Goal: Information Seeking & Learning: Learn about a topic

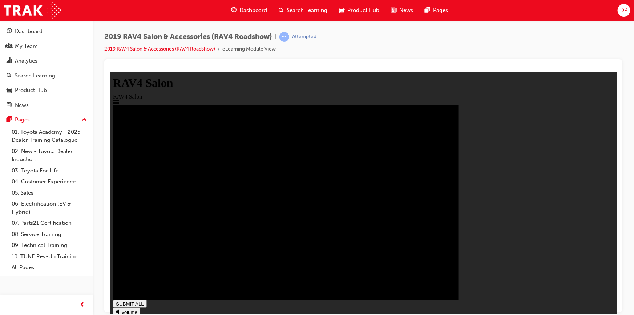
type input "1"
click at [305, 10] on span "Search Learning" at bounding box center [307, 10] width 41 height 8
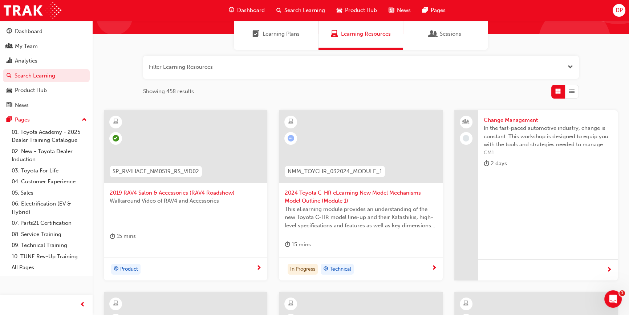
scroll to position [66, 0]
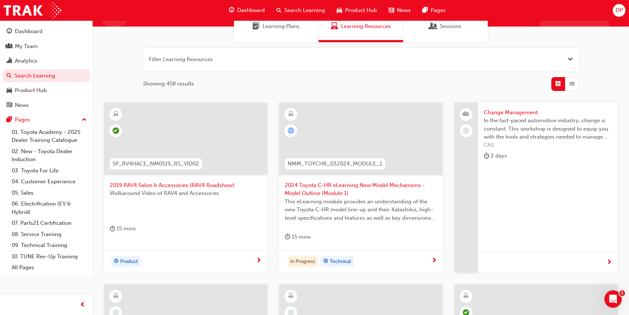
click at [329, 184] on span "2024 Toyota C-HR eLearning New Model Mechanisms - Model Outline (Module 1)" at bounding box center [361, 189] width 152 height 16
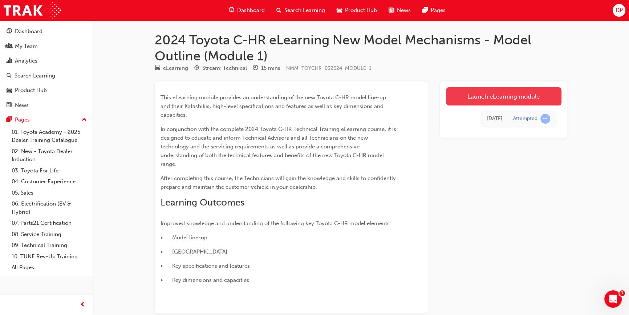
click at [468, 97] on link "Launch eLearning module" at bounding box center [503, 96] width 115 height 18
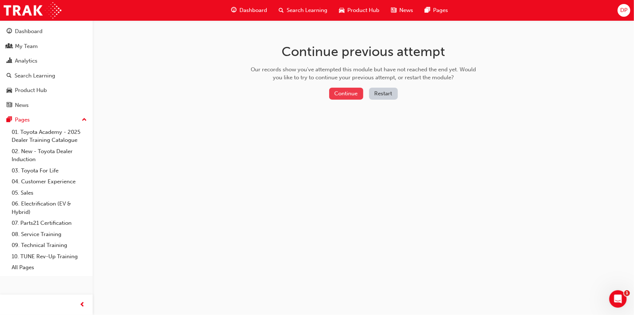
click at [356, 90] on button "Continue" at bounding box center [346, 94] width 34 height 12
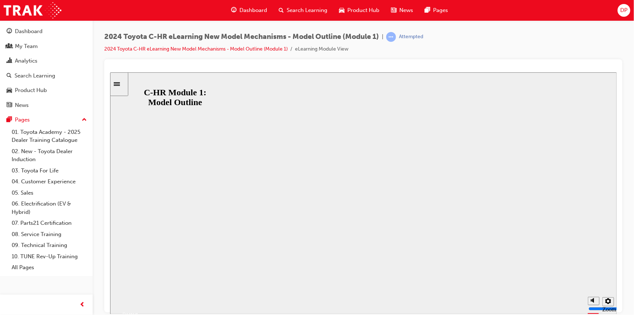
click at [137, 301] on button "Resume" at bounding box center [124, 305] width 28 height 9
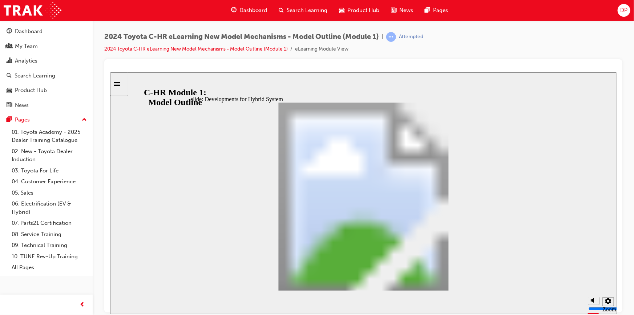
drag, startPoint x: 472, startPoint y: 282, endPoint x: 464, endPoint y: 282, distance: 7.3
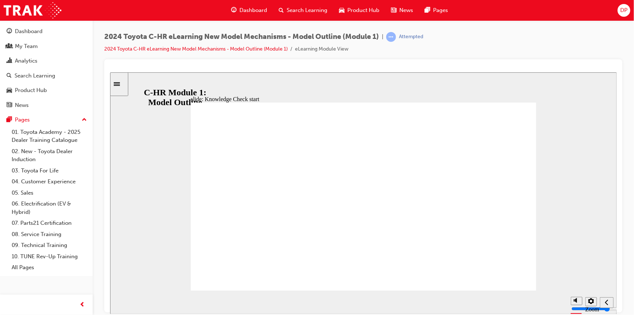
radio input "true"
drag, startPoint x: 312, startPoint y: 203, endPoint x: 325, endPoint y: 212, distance: 16.0
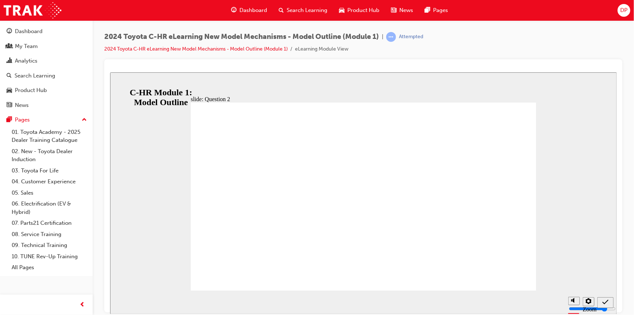
radio input "false"
radio input "true"
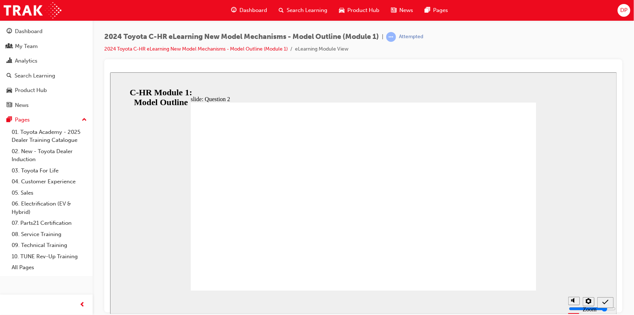
radio input "true"
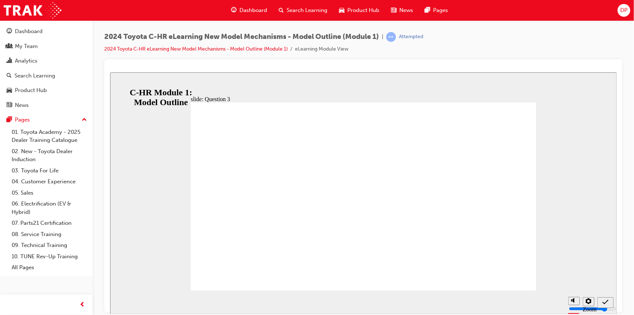
click at [297, 9] on span "Search Learning" at bounding box center [307, 10] width 41 height 8
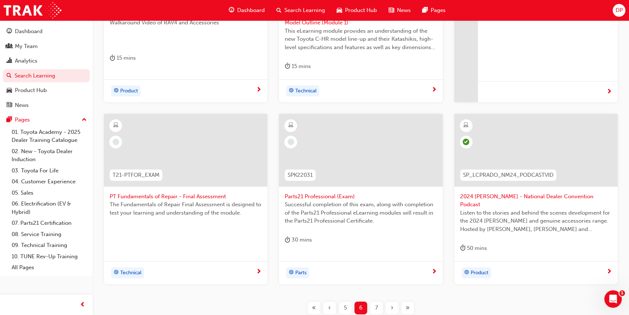
scroll to position [251, 0]
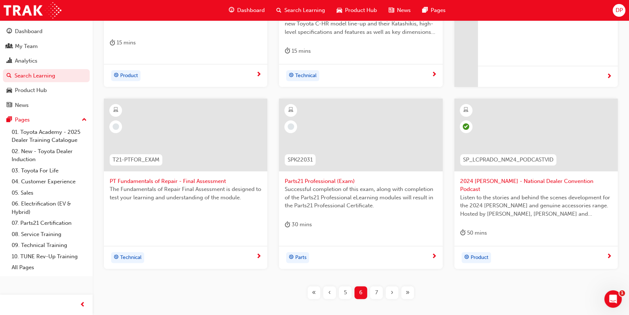
click at [326, 179] on span "Parts21 Professional (Exam)" at bounding box center [361, 181] width 152 height 8
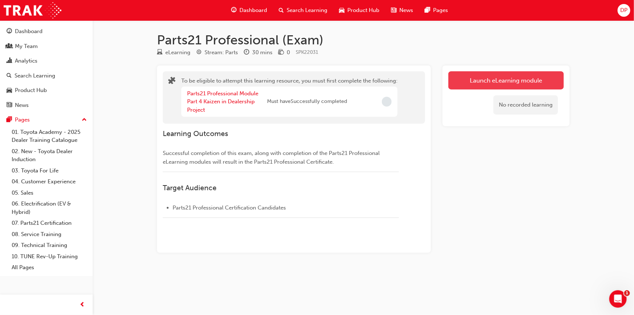
click at [468, 82] on button "Launch eLearning module" at bounding box center [505, 80] width 115 height 18
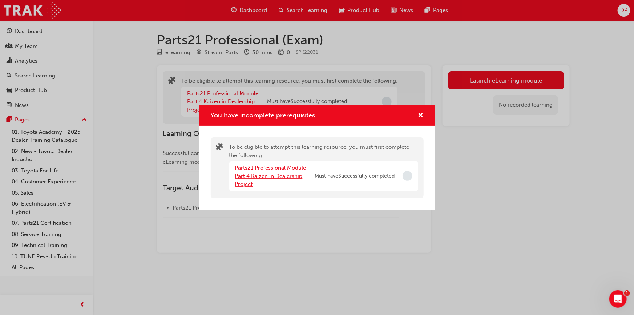
click at [276, 174] on link "Parts21 Professional Module Part 4 Kaizen in Dealership Project" at bounding box center [270, 175] width 71 height 23
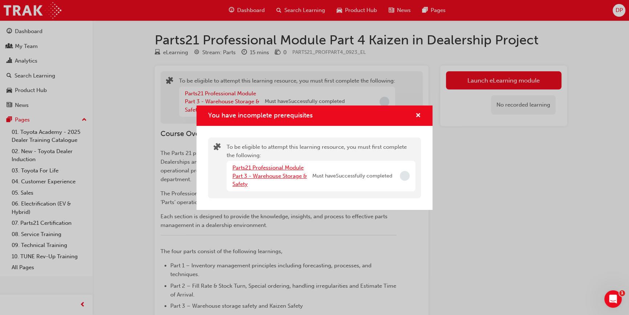
click at [279, 175] on link "Parts21 Professional Module Part 3 - Warehouse Storage & Safety" at bounding box center [269, 175] width 74 height 23
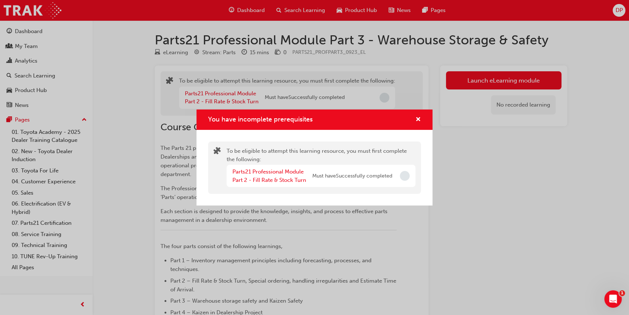
click at [280, 175] on div "Parts21 Professional Module Part 2 - Fill Rate & Stock Turn" at bounding box center [272, 175] width 80 height 16
click at [255, 172] on link "Parts21 Professional Module Part 2 - Fill Rate & Stock Turn" at bounding box center [269, 175] width 74 height 15
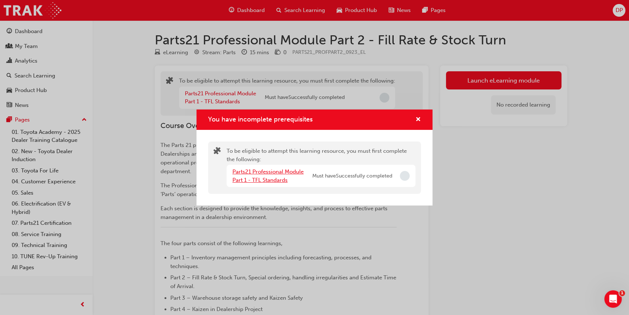
click at [255, 172] on link "Parts21 Professional Module Part 1 - TFL Standards" at bounding box center [267, 175] width 71 height 15
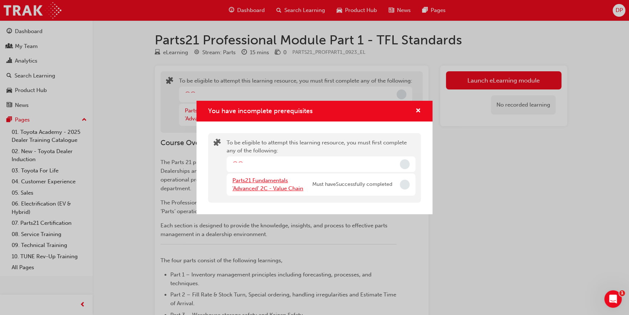
click at [258, 178] on link "Parts21 Fundamentals 'Advanced' 2C - Value Chain" at bounding box center [267, 184] width 71 height 15
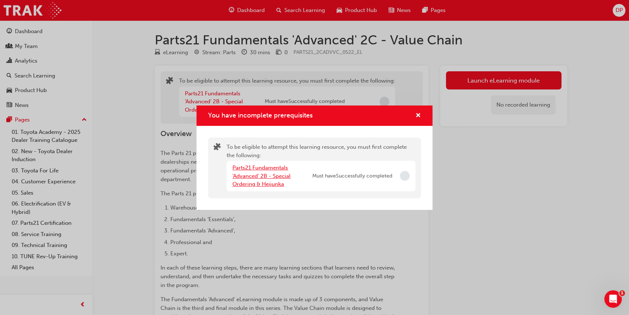
click at [258, 178] on link "Parts21 Fundamentals 'Advanced' 2B - Special Ordering & Heijunka" at bounding box center [261, 175] width 58 height 23
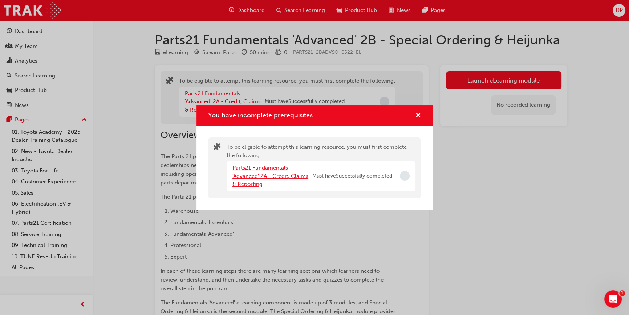
click at [258, 178] on link "Parts21 Fundamentals 'Advanced' 2A - Credit, Claims & Reporting" at bounding box center [270, 175] width 76 height 23
click at [258, 178] on link "Parts21 Fundamentals 'Essentials' 1C - Guest Management eLearning" at bounding box center [262, 175] width 60 height 23
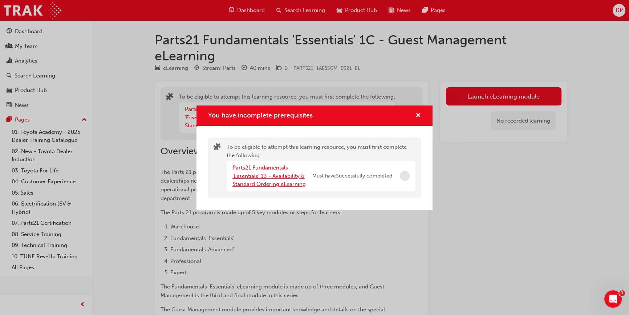
click at [258, 178] on link "Parts21 Fundamentals 'Essentials' 1B - Availability & Standard Ordering eLearni…" at bounding box center [268, 175] width 73 height 23
click at [258, 178] on link "Parts21 Fundamentals 'Essentials' 1A - Interpreting & Analysis" at bounding box center [269, 175] width 74 height 23
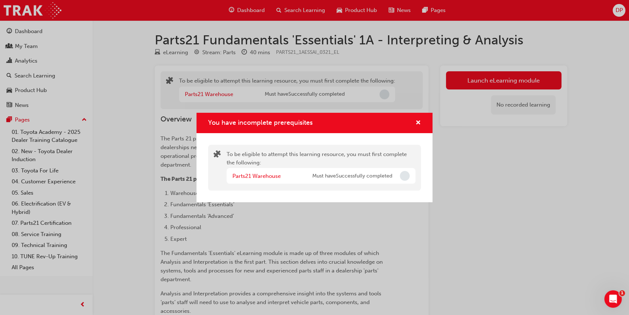
click at [474, 80] on div "You have incomplete prerequisites To be eligible to attempt this learning resou…" at bounding box center [314, 157] width 629 height 315
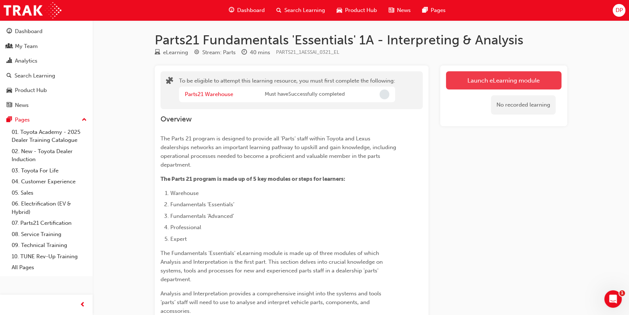
click at [483, 76] on button "Launch eLearning module" at bounding box center [503, 80] width 115 height 18
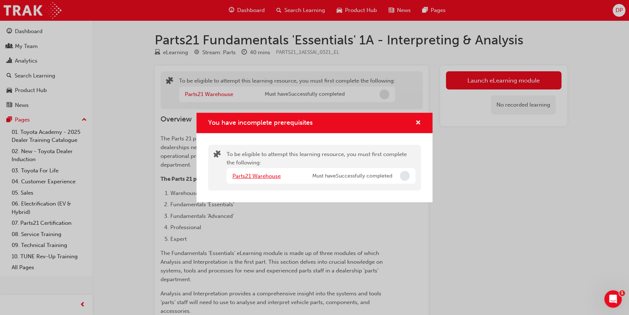
click at [260, 174] on link "Parts21 Warehouse" at bounding box center [256, 176] width 48 height 7
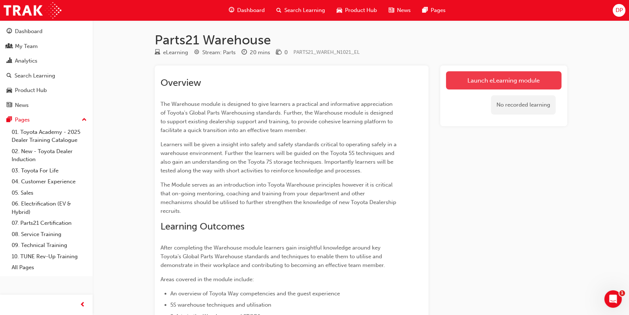
click at [488, 84] on link "Launch eLearning module" at bounding box center [503, 80] width 115 height 18
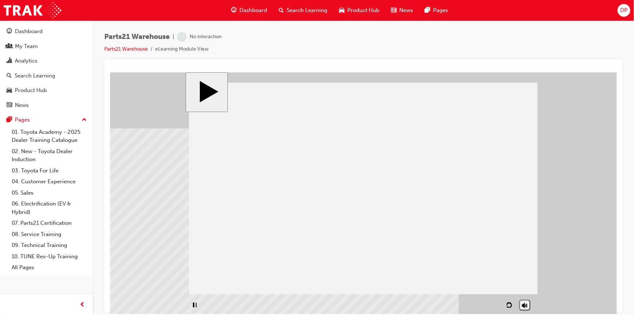
scroll to position [7, 0]
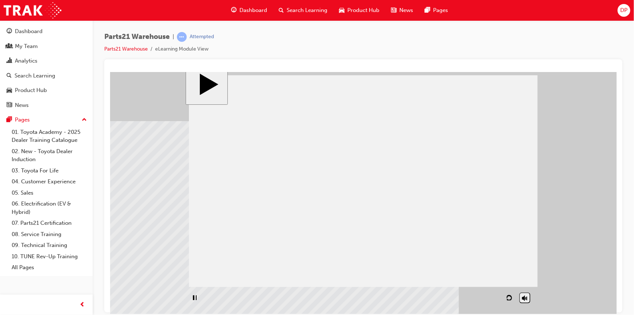
click at [431, 297] on div "playback controls" at bounding box center [323, 297] width 271 height 17
drag, startPoint x: 252, startPoint y: 296, endPoint x: 385, endPoint y: 295, distance: 132.6
click at [372, 296] on div "playback controls" at bounding box center [323, 297] width 271 height 17
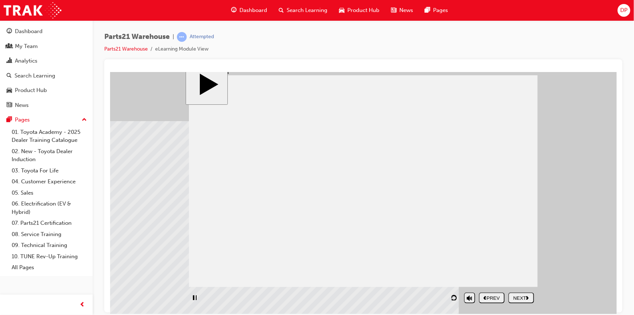
click at [525, 300] on button "NEXT" at bounding box center [521, 297] width 26 height 11
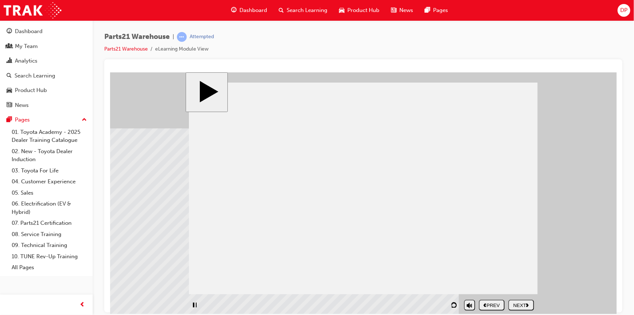
click at [526, 303] on nav "PREV NEXT SUBMIT" at bounding box center [505, 304] width 55 height 17
click at [526, 303] on div "NEXT" at bounding box center [521, 304] width 20 height 5
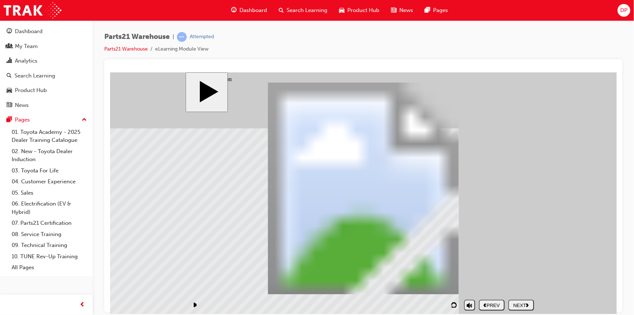
click at [524, 302] on div "NEXT" at bounding box center [521, 304] width 20 height 5
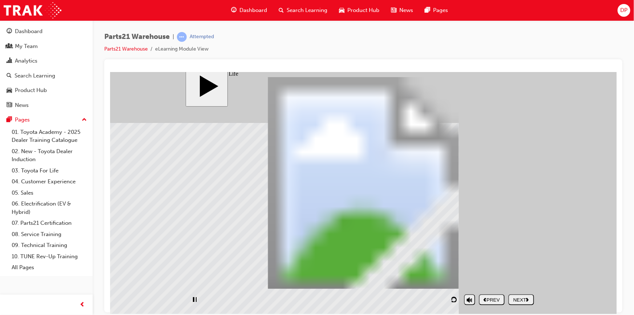
scroll to position [7, 0]
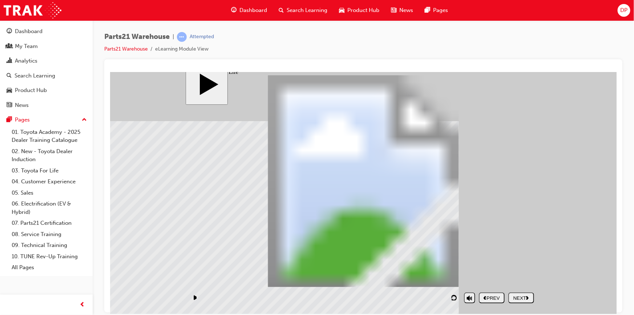
click at [527, 298] on polygon "next" at bounding box center [527, 297] width 3 height 4
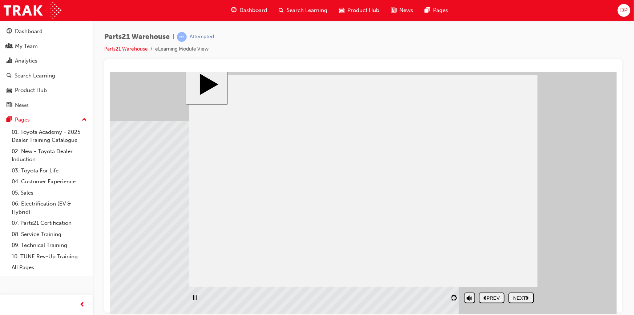
scroll to position [0, 0]
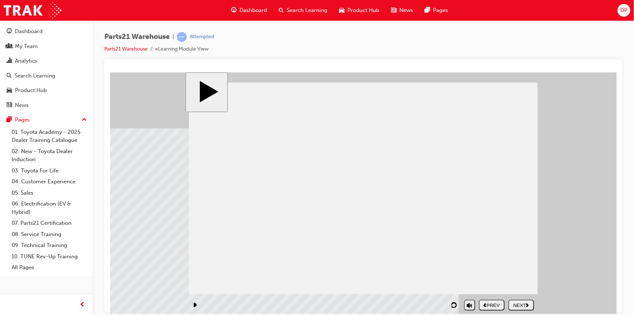
click at [527, 298] on nav "PREV NEXT SUBMIT" at bounding box center [505, 304] width 55 height 17
click at [529, 303] on div "NEXT" at bounding box center [521, 304] width 20 height 5
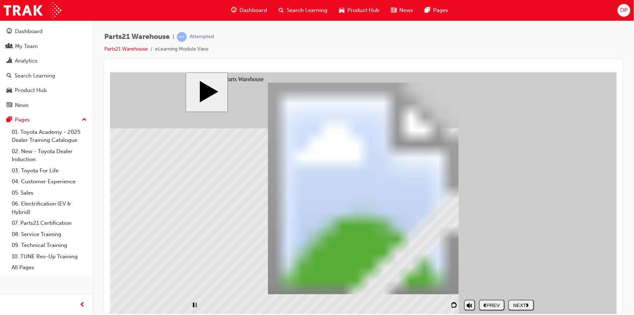
click at [524, 303] on nav "PREV NEXT SUBMIT" at bounding box center [505, 304] width 55 height 17
click at [524, 303] on div "NEXT" at bounding box center [521, 304] width 20 height 5
drag, startPoint x: 269, startPoint y: 218, endPoint x: 200, endPoint y: 153, distance: 95.3
click at [532, 300] on button "NEXT" at bounding box center [521, 304] width 26 height 11
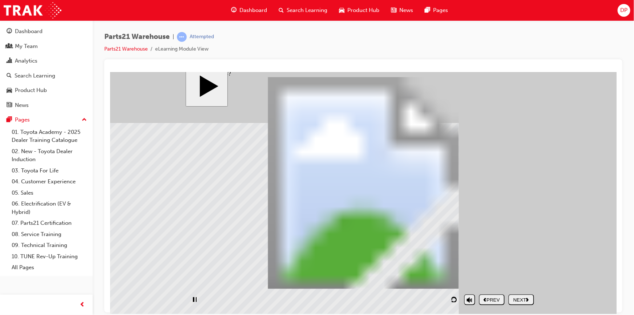
scroll to position [7, 0]
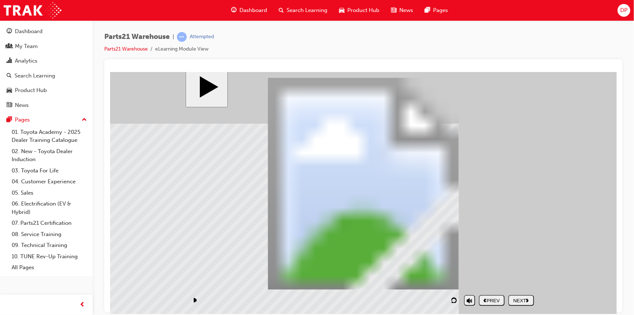
scroll to position [7, 0]
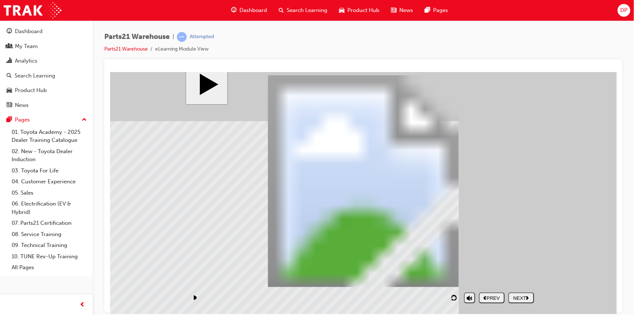
click at [489, 298] on div "PREV" at bounding box center [491, 297] width 20 height 5
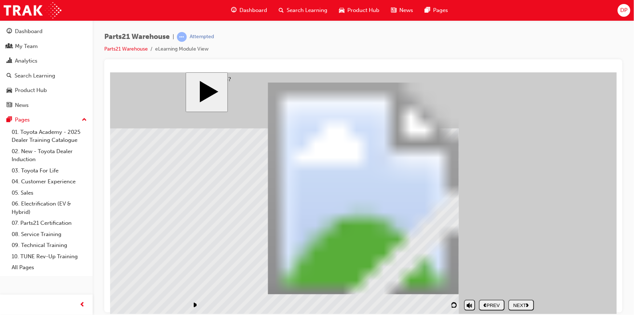
click at [495, 305] on div "PREV" at bounding box center [491, 304] width 20 height 5
click at [495, 302] on div "PREV" at bounding box center [491, 304] width 20 height 5
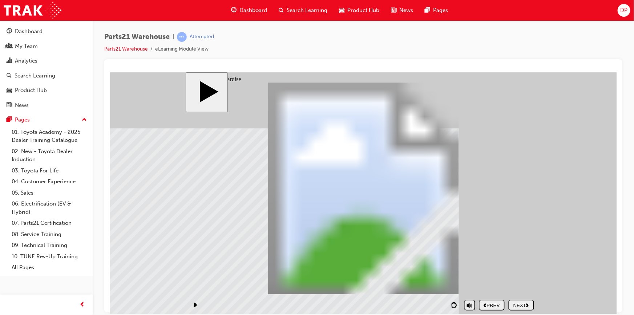
click at [486, 302] on icon "previous" at bounding box center [484, 304] width 3 height 4
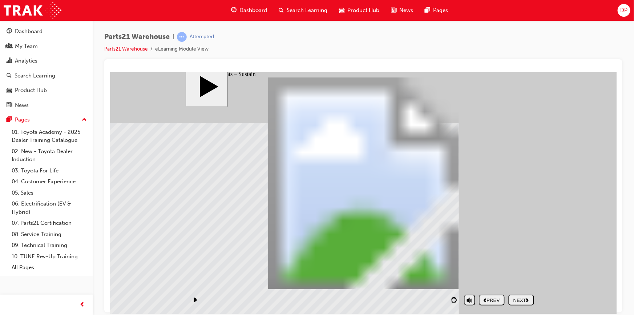
scroll to position [7, 0]
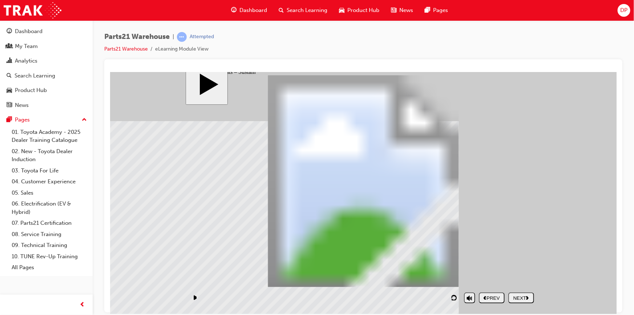
click at [523, 298] on div "NEXT" at bounding box center [521, 297] width 20 height 5
click at [516, 298] on div "NEXT" at bounding box center [521, 297] width 20 height 5
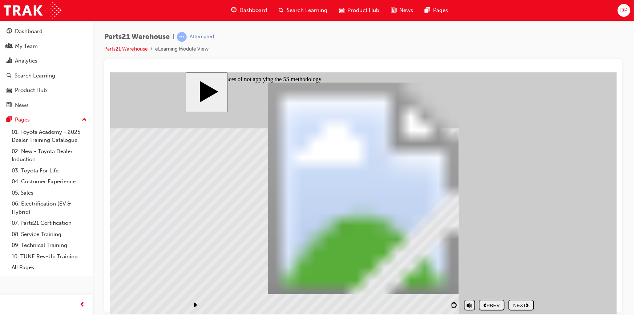
click at [525, 303] on div "NEXT" at bounding box center [521, 304] width 20 height 5
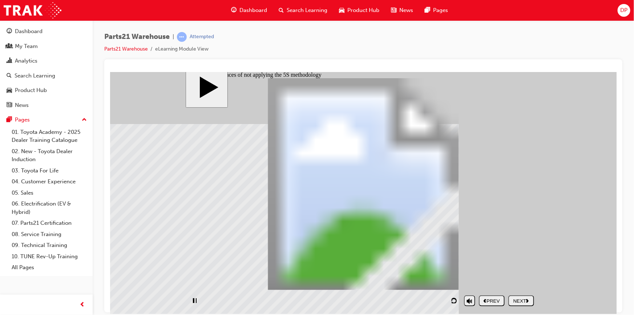
scroll to position [7, 0]
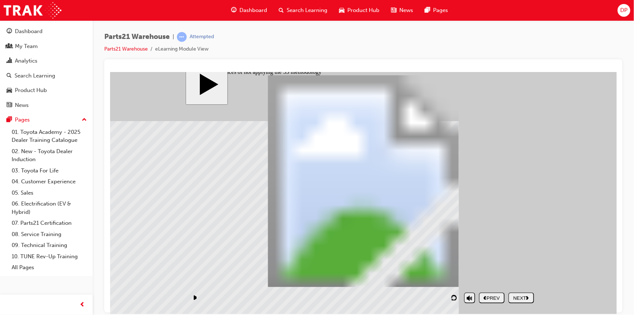
click at [511, 296] on div "NEXT" at bounding box center [521, 297] width 20 height 5
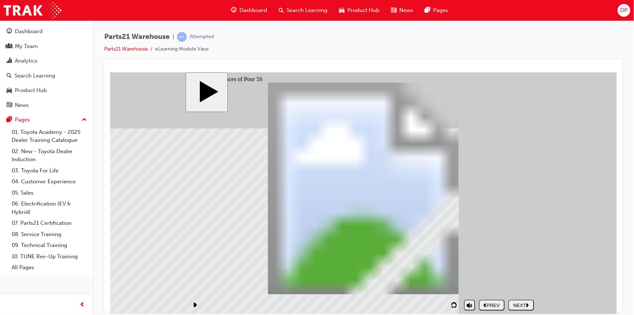
click at [528, 302] on icon "next" at bounding box center [527, 304] width 3 height 4
click at [528, 302] on nav "PREV NEXT SUBMIT" at bounding box center [505, 304] width 55 height 17
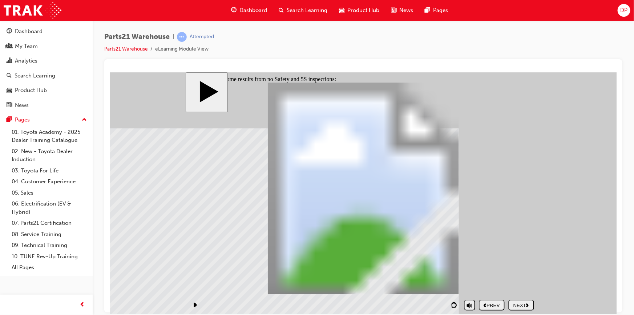
click at [528, 302] on icon "next" at bounding box center [527, 304] width 3 height 4
click at [523, 304] on div "NEXT" at bounding box center [521, 304] width 20 height 5
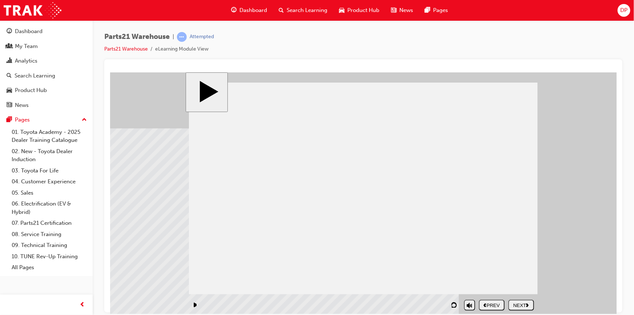
click at [523, 304] on div "NEXT" at bounding box center [521, 304] width 20 height 5
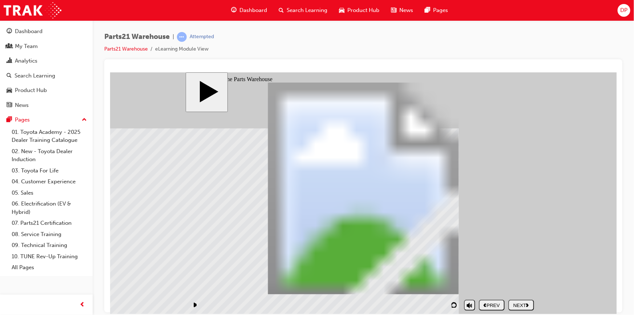
click at [523, 304] on div "NEXT" at bounding box center [521, 304] width 20 height 5
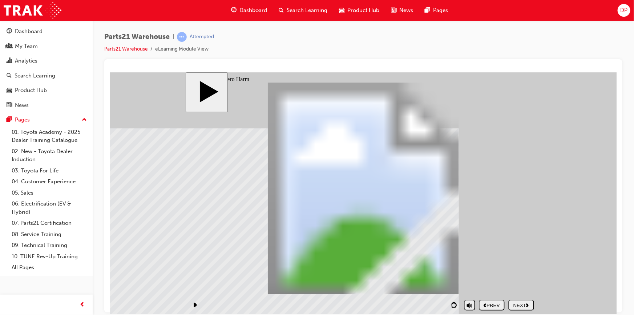
click at [385, 246] on div "Rectangle 1 Hit by heavy objects Rectangle 1 Electric shocks Rectangle 1 Hit by…" at bounding box center [362, 191] width 349 height 218
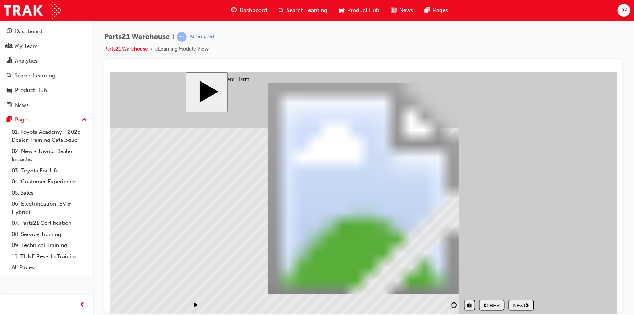
click at [527, 301] on button "NEXT" at bounding box center [521, 304] width 26 height 11
drag, startPoint x: 451, startPoint y: 278, endPoint x: 246, endPoint y: 135, distance: 249.7
drag, startPoint x: 385, startPoint y: 279, endPoint x: 499, endPoint y: 156, distance: 167.3
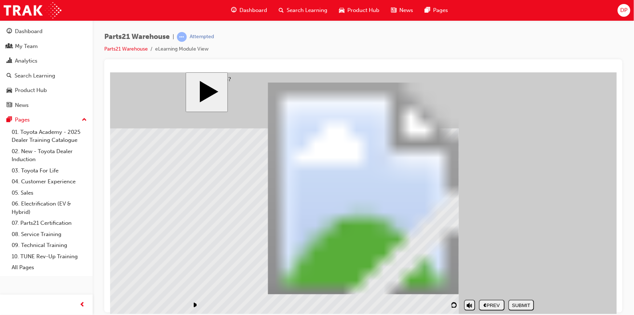
drag, startPoint x: 478, startPoint y: 250, endPoint x: 479, endPoint y: 187, distance: 63.2
drag, startPoint x: 422, startPoint y: 248, endPoint x: 264, endPoint y: 195, distance: 167.0
drag, startPoint x: 325, startPoint y: 248, endPoint x: 237, endPoint y: 162, distance: 123.3
click at [520, 303] on div "SUBMIT" at bounding box center [521, 304] width 20 height 5
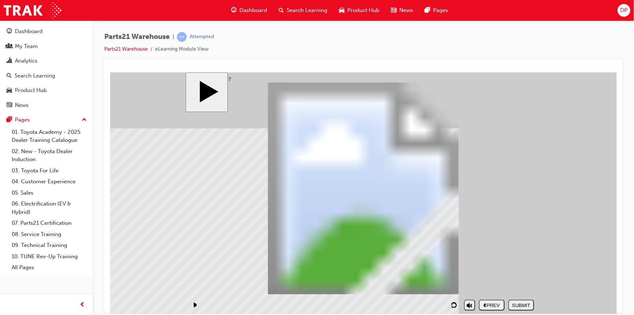
drag, startPoint x: 458, startPoint y: 276, endPoint x: 259, endPoint y: 136, distance: 243.9
drag, startPoint x: 484, startPoint y: 253, endPoint x: 480, endPoint y: 161, distance: 92.3
drag, startPoint x: 363, startPoint y: 280, endPoint x: 477, endPoint y: 187, distance: 146.9
drag, startPoint x: 346, startPoint y: 248, endPoint x: 277, endPoint y: 198, distance: 85.3
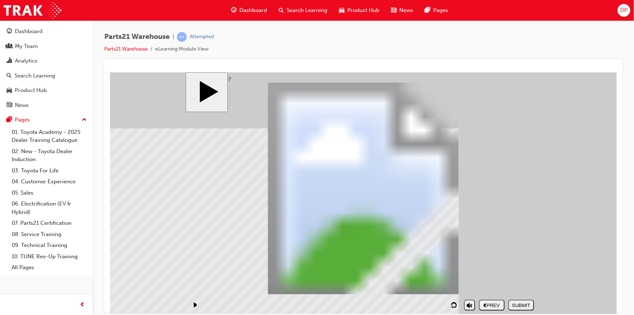
drag, startPoint x: 257, startPoint y: 195, endPoint x: 265, endPoint y: 166, distance: 29.4
drag, startPoint x: 319, startPoint y: 242, endPoint x: 243, endPoint y: 198, distance: 87.4
click at [526, 303] on div "SUBMIT" at bounding box center [521, 304] width 20 height 5
click at [519, 304] on div "NEXT" at bounding box center [521, 304] width 20 height 5
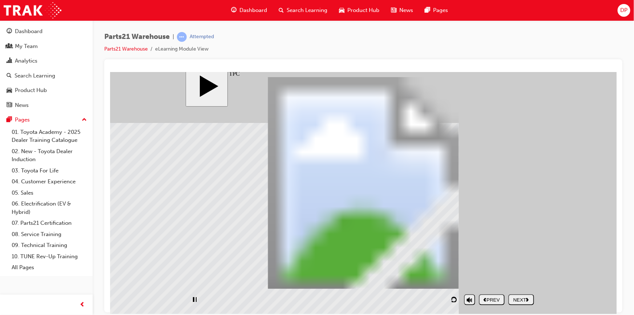
scroll to position [7, 0]
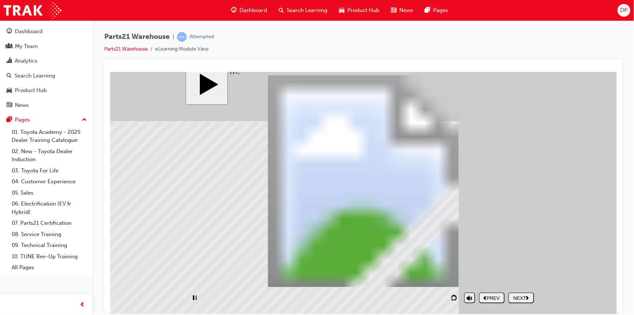
click at [517, 297] on div "NEXT" at bounding box center [521, 297] width 20 height 5
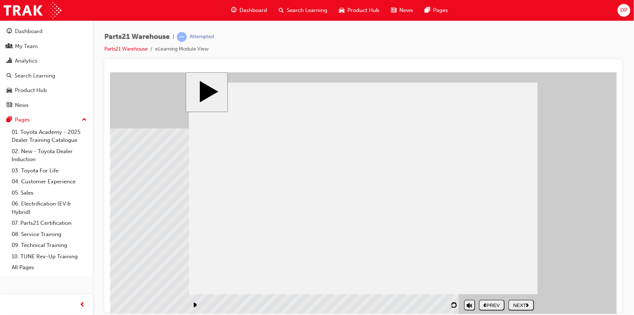
click at [518, 297] on nav "PREV NEXT SUBMIT" at bounding box center [505, 304] width 55 height 17
click at [520, 301] on button "NEXT" at bounding box center [521, 304] width 26 height 11
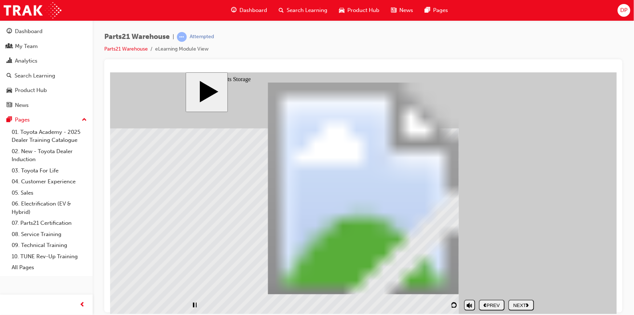
click at [520, 301] on nav "PREV NEXT SUBMIT" at bounding box center [505, 304] width 55 height 17
click at [521, 304] on div "NEXT" at bounding box center [521, 304] width 20 height 5
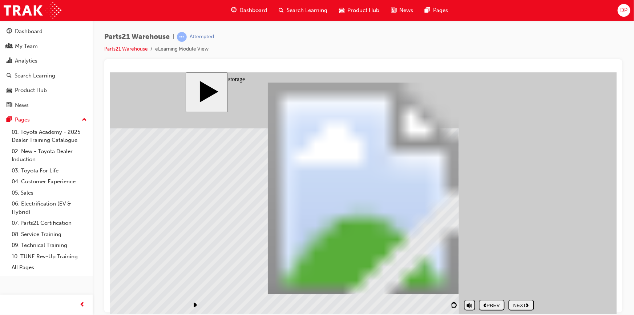
scroll to position [7, 0]
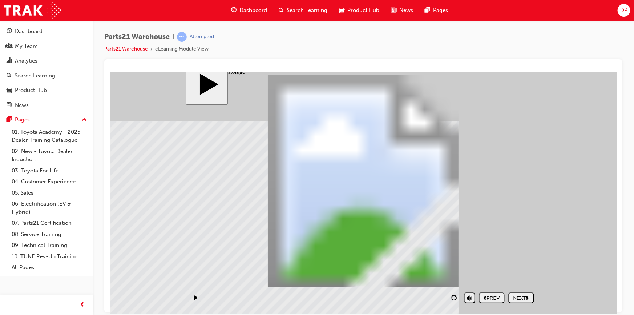
click at [523, 297] on div "NEXT" at bounding box center [521, 297] width 20 height 5
click at [515, 297] on div "NEXT" at bounding box center [521, 297] width 20 height 5
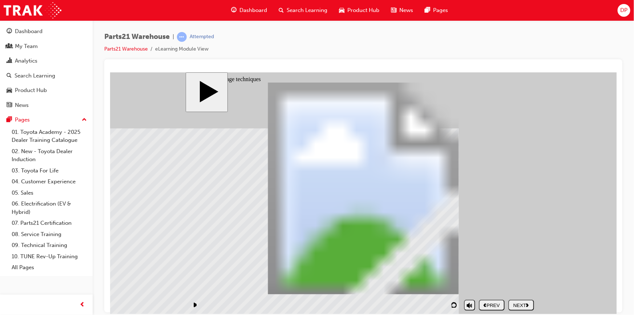
click at [520, 303] on div "NEXT" at bounding box center [521, 304] width 20 height 5
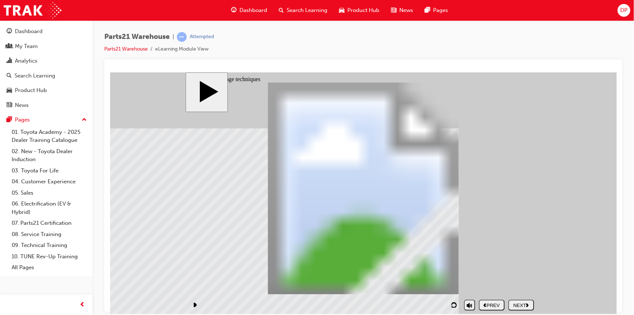
click at [526, 302] on div "NEXT" at bounding box center [521, 304] width 20 height 5
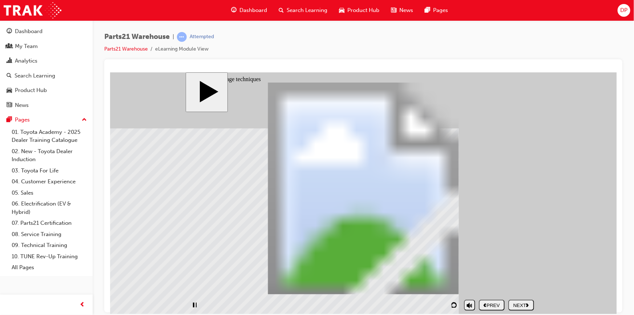
drag, startPoint x: 362, startPoint y: 186, endPoint x: 369, endPoint y: 193, distance: 9.8
click at [531, 304] on div "NEXT" at bounding box center [521, 304] width 20 height 5
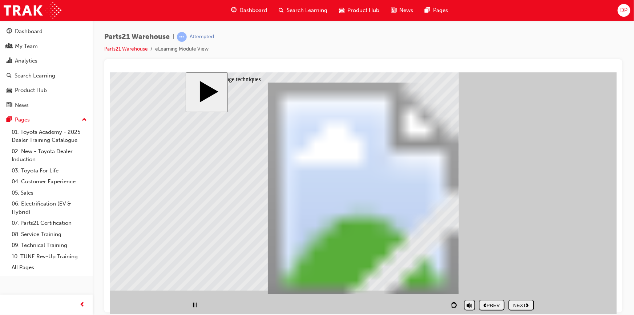
type input "38"
click at [528, 304] on polygon "next" at bounding box center [527, 305] width 3 height 4
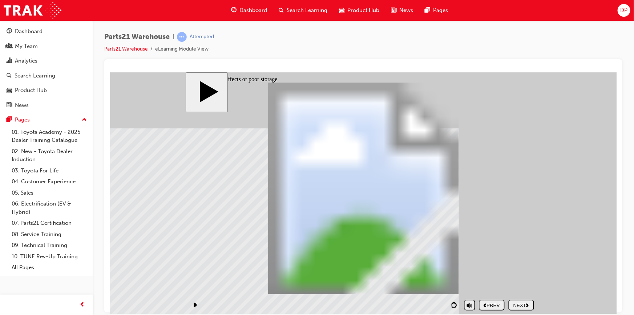
click at [523, 300] on button "NEXT" at bounding box center [521, 304] width 26 height 11
click at [354, 179] on div "Rectangle 1 Rectangle 1 Rectangle 1 PARTS21 Warehouse (Storage techniques) Rect…" at bounding box center [362, 191] width 349 height 218
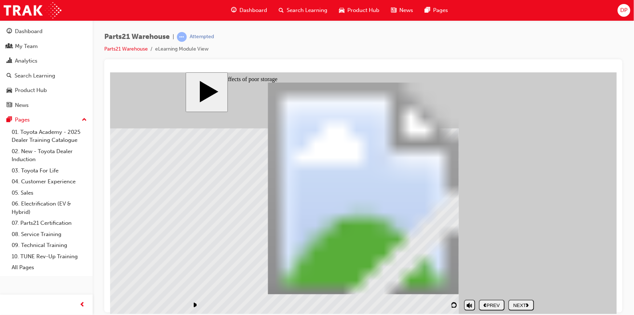
click at [528, 303] on icon "next" at bounding box center [527, 304] width 3 height 4
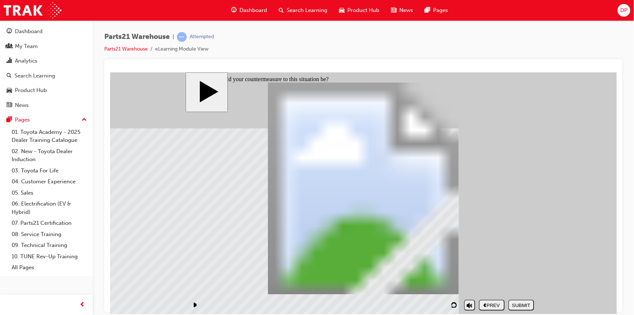
checkbox input "true"
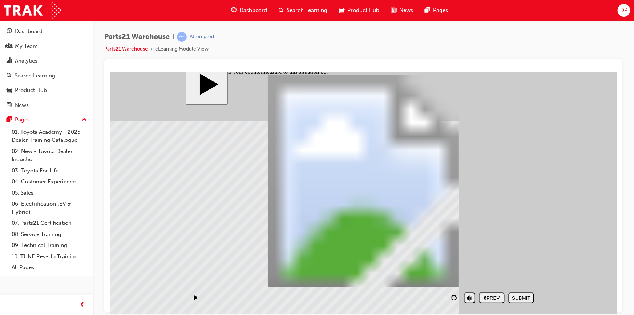
checkbox input "true"
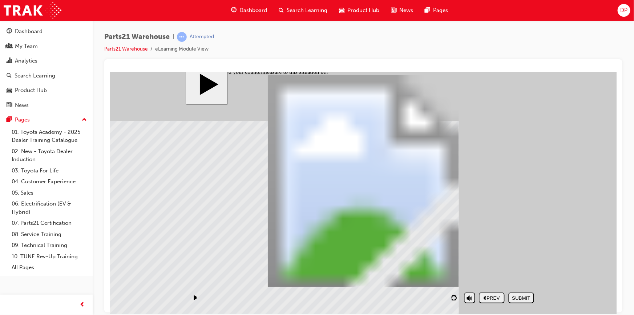
checkbox input "false"
click at [524, 299] on div "SUBMIT" at bounding box center [521, 297] width 20 height 5
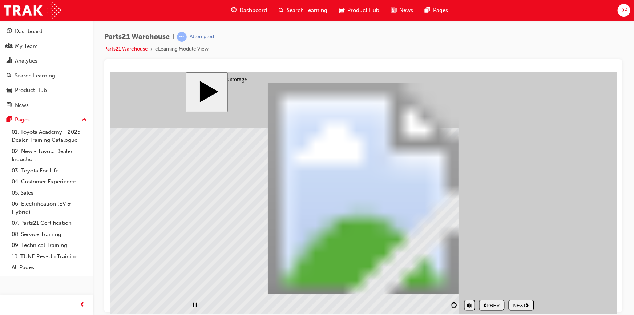
click at [523, 304] on div "NEXT" at bounding box center [521, 304] width 20 height 5
click at [521, 303] on div "NEXT" at bounding box center [521, 304] width 20 height 5
click at [524, 302] on div "NEXT" at bounding box center [521, 304] width 20 height 5
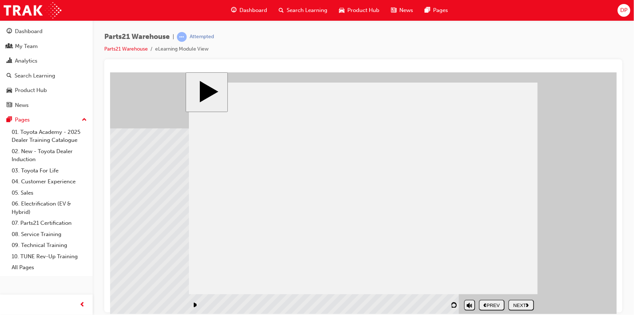
click at [524, 302] on div "NEXT" at bounding box center [521, 304] width 20 height 5
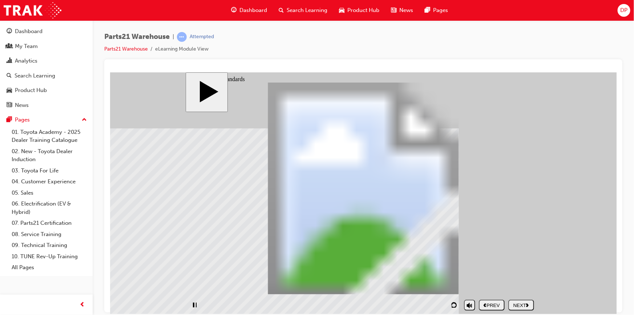
click at [524, 302] on nav "PREV NEXT SUBMIT" at bounding box center [505, 304] width 55 height 17
click at [524, 302] on div "NEXT" at bounding box center [521, 304] width 20 height 5
click at [526, 302] on div "NEXT" at bounding box center [521, 304] width 20 height 5
drag, startPoint x: 498, startPoint y: 179, endPoint x: 409, endPoint y: 176, distance: 88.7
drag, startPoint x: 413, startPoint y: 153, endPoint x: 414, endPoint y: 237, distance: 83.9
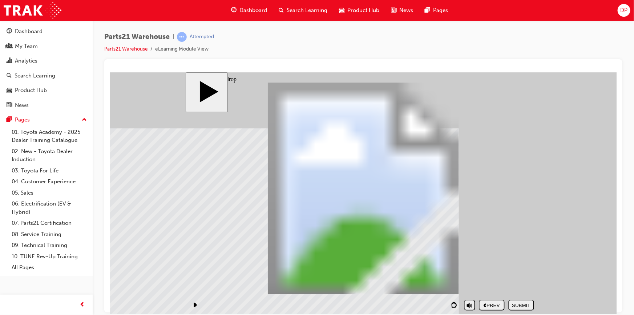
drag, startPoint x: 490, startPoint y: 246, endPoint x: 401, endPoint y: 150, distance: 130.6
click at [519, 305] on div "SUBMIT" at bounding box center [521, 304] width 20 height 5
drag, startPoint x: 470, startPoint y: 210, endPoint x: 417, endPoint y: 144, distance: 84.2
drag, startPoint x: 486, startPoint y: 172, endPoint x: 388, endPoint y: 242, distance: 120.2
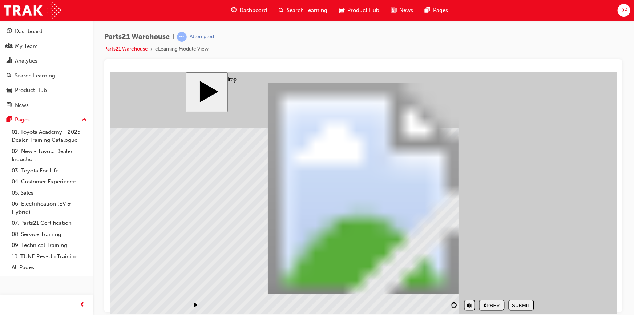
click at [523, 304] on div "SUBMIT" at bounding box center [521, 304] width 20 height 5
drag, startPoint x: 429, startPoint y: 196, endPoint x: 433, endPoint y: 170, distance: 26.7
drag, startPoint x: 510, startPoint y: 166, endPoint x: 420, endPoint y: 240, distance: 116.6
click at [520, 303] on div "SUBMIT" at bounding box center [521, 304] width 20 height 5
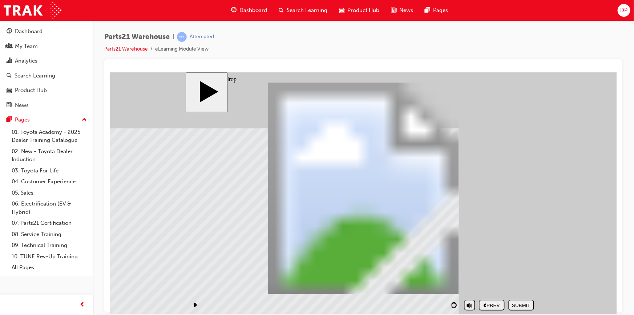
drag, startPoint x: 494, startPoint y: 242, endPoint x: 406, endPoint y: 157, distance: 121.5
drag, startPoint x: 477, startPoint y: 166, endPoint x: 389, endPoint y: 245, distance: 118.5
click at [525, 302] on div "SUBMIT" at bounding box center [521, 304] width 20 height 5
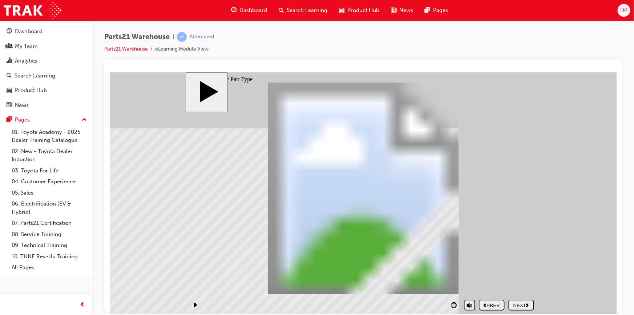
click at [519, 304] on div "NEXT" at bounding box center [521, 304] width 20 height 5
drag, startPoint x: 233, startPoint y: 254, endPoint x: 295, endPoint y: 238, distance: 64.3
drag, startPoint x: 226, startPoint y: 256, endPoint x: 464, endPoint y: 219, distance: 241.1
drag, startPoint x: 311, startPoint y: 260, endPoint x: 398, endPoint y: 219, distance: 96.2
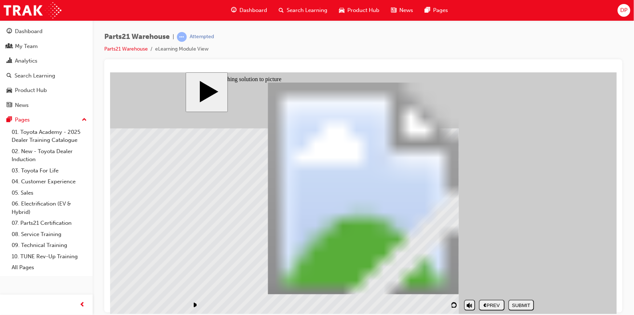
drag, startPoint x: 410, startPoint y: 262, endPoint x: 340, endPoint y: 215, distance: 84.6
drag, startPoint x: 497, startPoint y: 260, endPoint x: 252, endPoint y: 209, distance: 250.2
click at [523, 302] on div "SUBMIT" at bounding box center [521, 304] width 20 height 5
drag, startPoint x: 236, startPoint y: 261, endPoint x: 490, endPoint y: 218, distance: 257.6
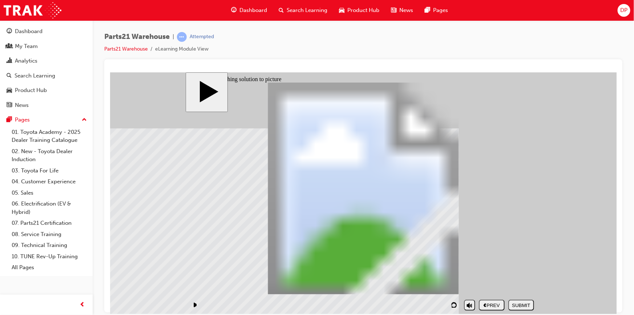
drag, startPoint x: 410, startPoint y: 257, endPoint x: 246, endPoint y: 215, distance: 169.6
drag, startPoint x: 343, startPoint y: 227, endPoint x: 418, endPoint y: 231, distance: 75.3
drag, startPoint x: 423, startPoint y: 234, endPoint x: 318, endPoint y: 214, distance: 106.8
click at [523, 302] on div "SUBMIT" at bounding box center [521, 304] width 20 height 5
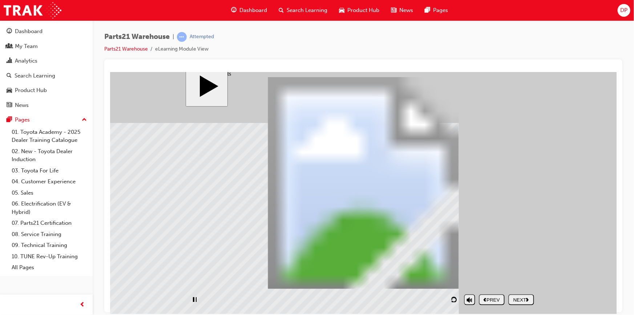
scroll to position [7, 0]
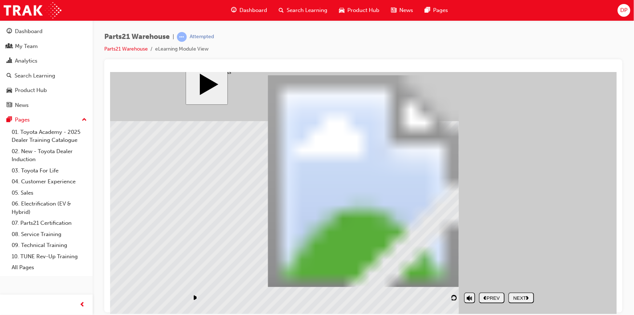
click at [523, 296] on div "NEXT" at bounding box center [521, 297] width 20 height 5
click at [522, 299] on div "NEXT" at bounding box center [521, 297] width 20 height 5
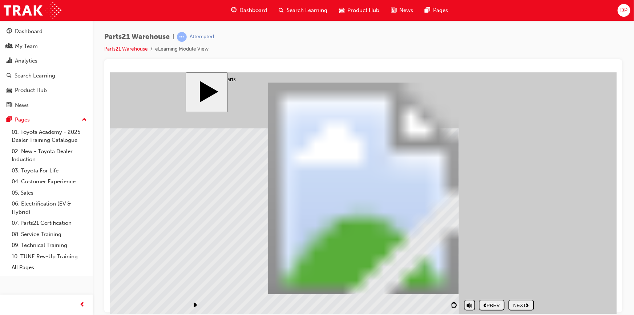
click at [520, 302] on div "NEXT" at bounding box center [521, 304] width 20 height 5
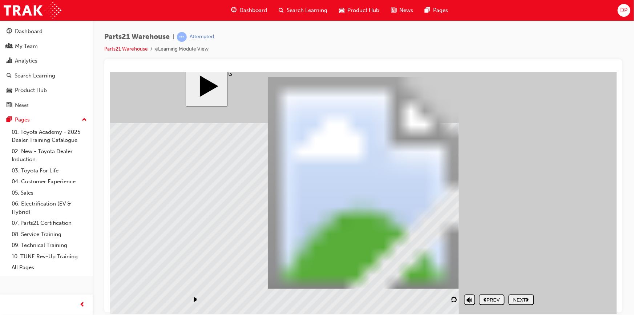
scroll to position [7, 0]
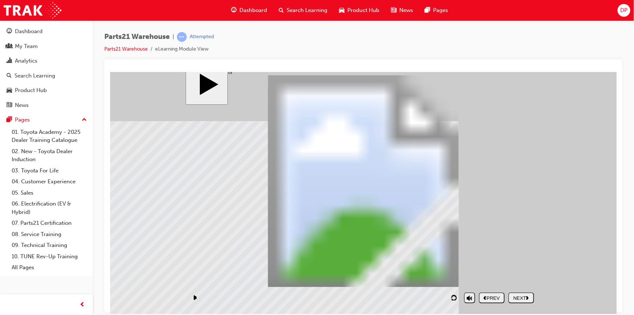
click at [521, 297] on div "NEXT" at bounding box center [521, 297] width 20 height 5
click at [523, 297] on div "NEXT" at bounding box center [521, 297] width 20 height 5
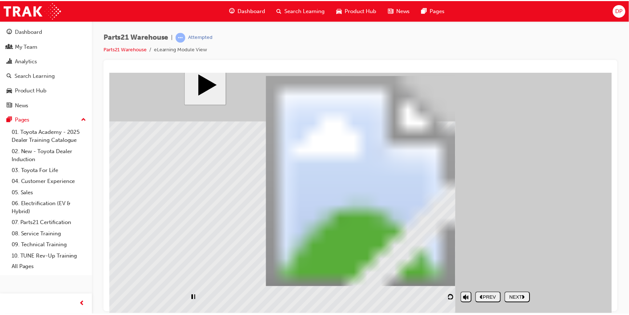
scroll to position [0, 0]
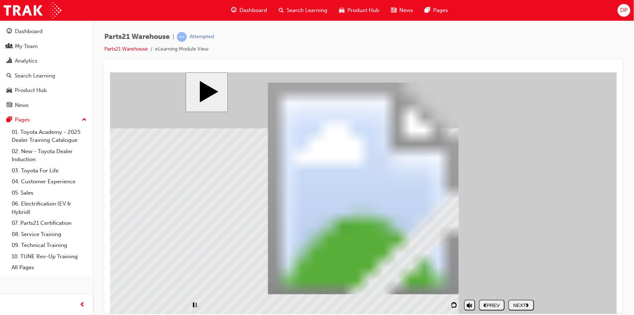
click at [518, 300] on button "NEXT" at bounding box center [521, 304] width 26 height 11
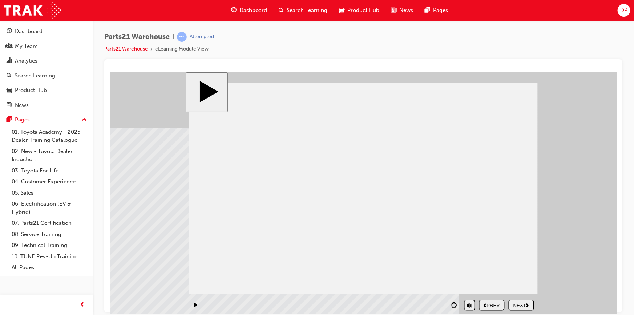
click at [518, 303] on div "NEXT" at bounding box center [521, 304] width 20 height 5
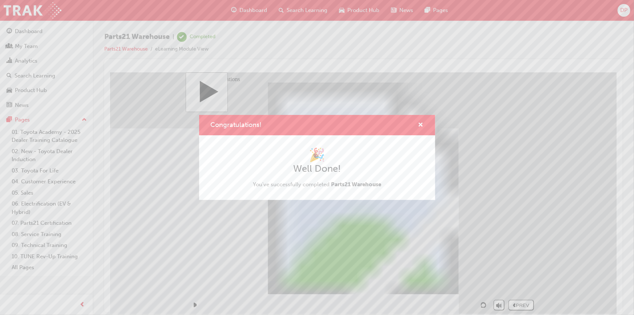
click at [424, 122] on div "Congratulations!" at bounding box center [317, 125] width 236 height 21
click at [421, 123] on span "cross-icon" at bounding box center [420, 125] width 5 height 7
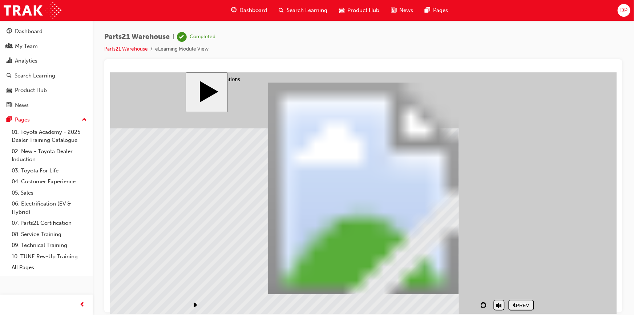
click at [307, 12] on span "Search Learning" at bounding box center [307, 10] width 41 height 8
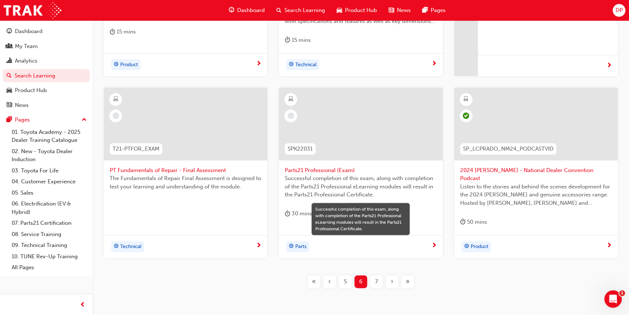
scroll to position [251, 0]
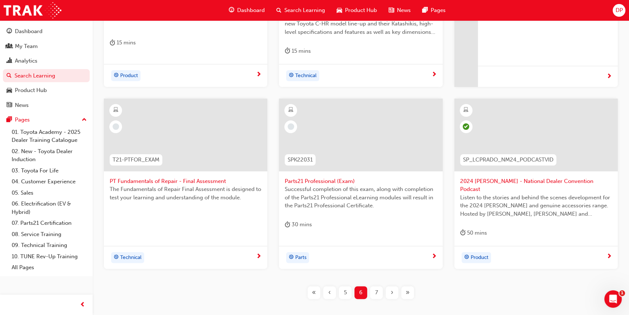
click at [310, 182] on span "Parts21 Professional (Exam)" at bounding box center [361, 181] width 152 height 8
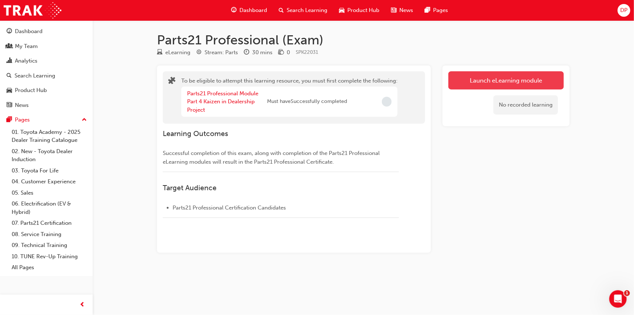
click at [483, 76] on button "Launch eLearning module" at bounding box center [505, 80] width 115 height 18
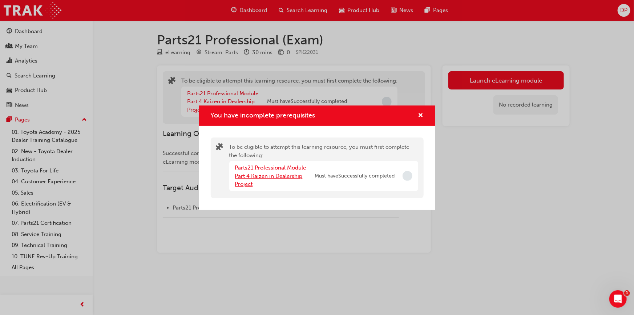
click at [256, 175] on link "Parts21 Professional Module Part 4 Kaizen in Dealership Project" at bounding box center [270, 175] width 71 height 23
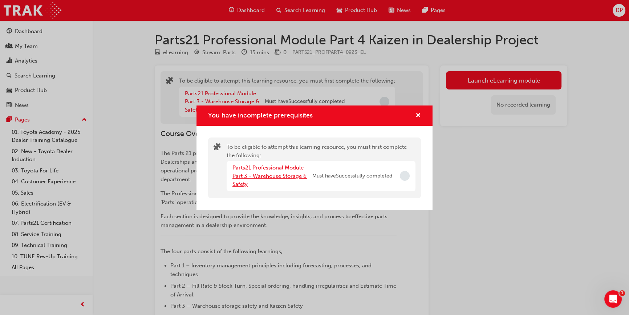
click at [256, 174] on link "Parts21 Professional Module Part 3 - Warehouse Storage & Safety" at bounding box center [269, 175] width 74 height 23
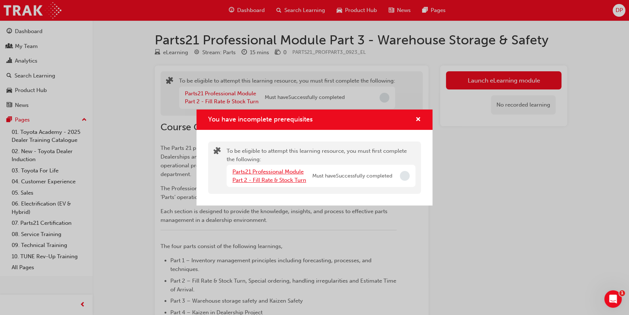
click at [256, 174] on link "Parts21 Professional Module Part 2 - Fill Rate & Stock Turn" at bounding box center [269, 175] width 74 height 15
click at [256, 174] on link "Parts21 Professional Module Part 1 - TFL Standards" at bounding box center [267, 175] width 71 height 15
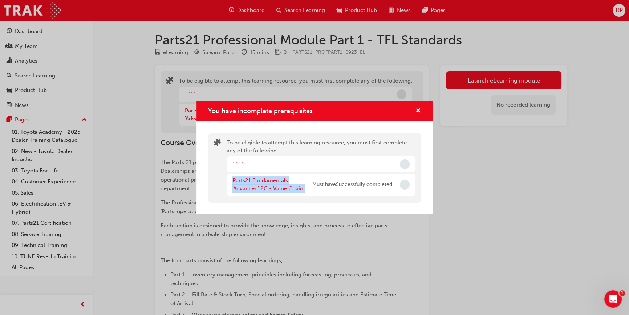
click at [256, 174] on div "Parts21 Fundamentals 'Advanced' 2C - Value Chain Must have Successfully complet…" at bounding box center [321, 184] width 189 height 22
click at [488, 79] on div "You have incomplete prerequisites To be eligible to attempt this learning resou…" at bounding box center [314, 157] width 629 height 315
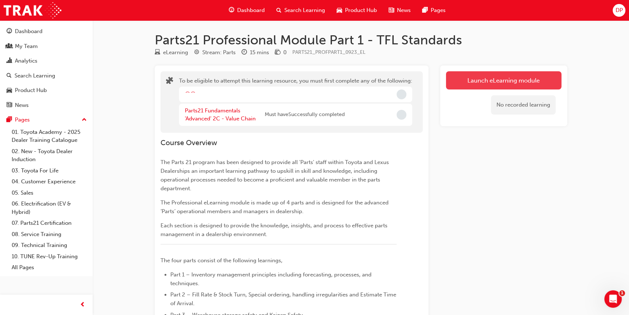
click at [488, 79] on button "Launch eLearning module" at bounding box center [503, 80] width 115 height 18
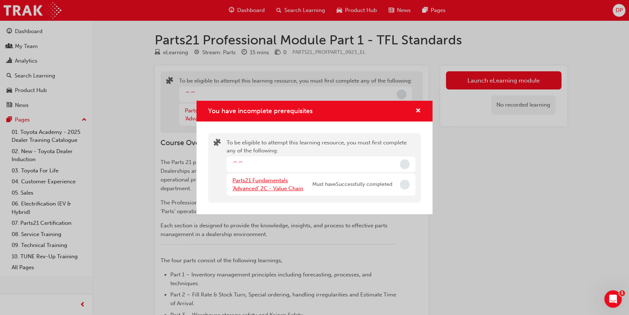
click at [252, 179] on link "Parts21 Fundamentals 'Advanced' 2C - Value Chain" at bounding box center [267, 184] width 71 height 15
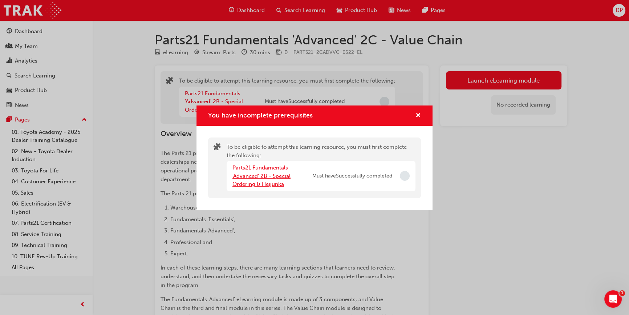
click at [255, 180] on link "Parts21 Fundamentals 'Advanced' 2B - Special Ordering & Heijunka" at bounding box center [261, 175] width 58 height 23
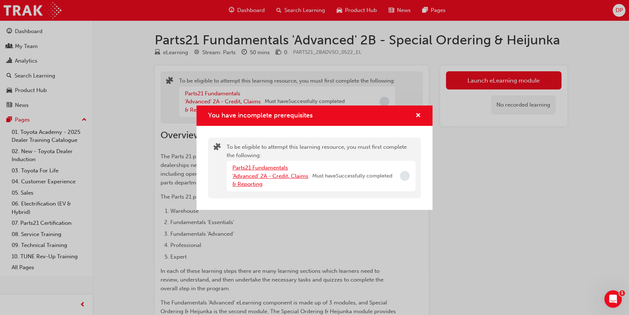
click at [255, 180] on link "Parts21 Fundamentals 'Advanced' 2A - Credit, Claims & Reporting" at bounding box center [270, 175] width 76 height 23
click at [255, 179] on div "Parts21 Fundamentals 'Essentials' 1C - Guest Management eLearning" at bounding box center [272, 175] width 80 height 25
click at [490, 72] on div "You have incomplete prerequisites To be eligible to attempt this learning resou…" at bounding box center [314, 157] width 629 height 315
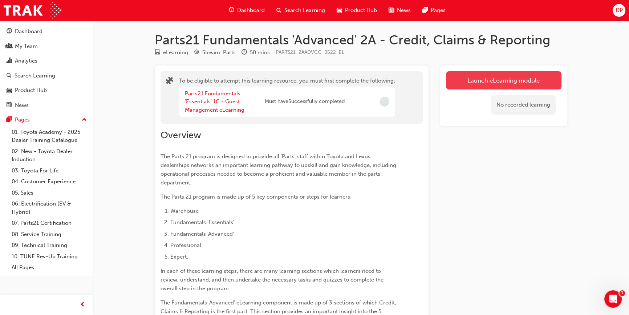
click at [484, 79] on button "Launch eLearning module" at bounding box center [503, 80] width 115 height 18
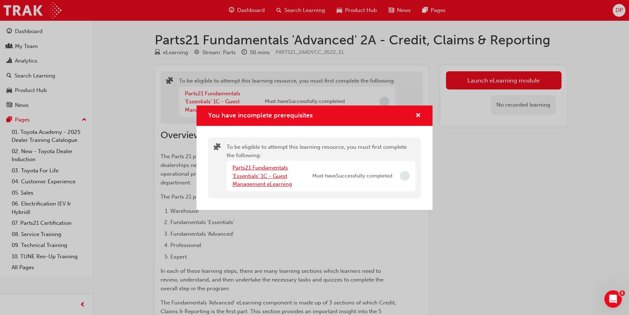
click at [263, 175] on link "Parts21 Fundamentals 'Essentials' 1C - Guest Management eLearning" at bounding box center [262, 175] width 60 height 23
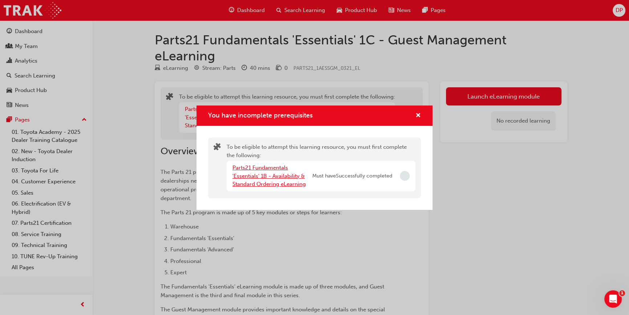
click at [263, 175] on link "Parts21 Fundamentals 'Essentials' 1B - Availability & Standard Ordering eLearni…" at bounding box center [268, 175] width 73 height 23
click at [263, 175] on link "Parts21 Fundamentals 'Essentials' 1A - Interpreting & Analysis" at bounding box center [269, 175] width 74 height 23
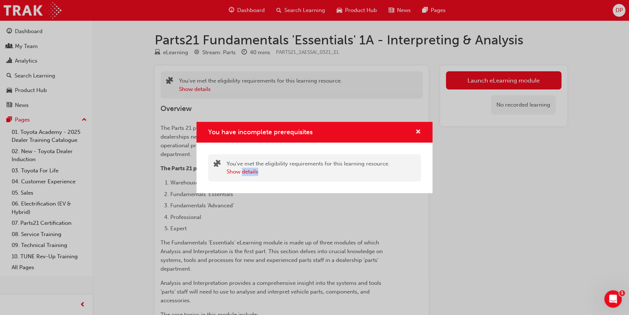
click at [263, 175] on div "Show details" at bounding box center [308, 171] width 163 height 8
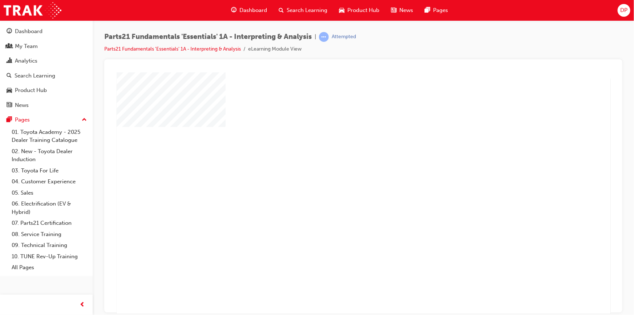
click at [342, 172] on div "play" at bounding box center [342, 172] width 0 height 0
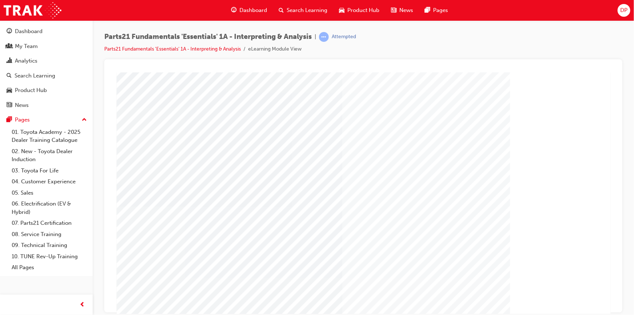
scroll to position [31, 0]
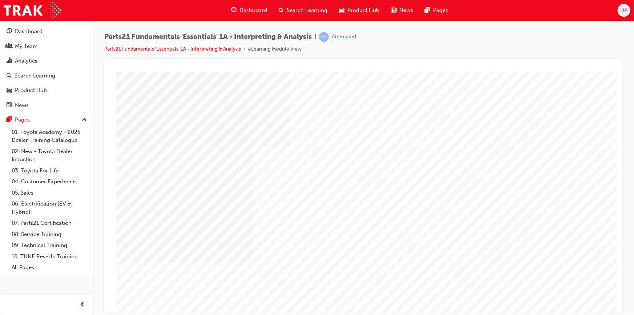
type input "Dave"
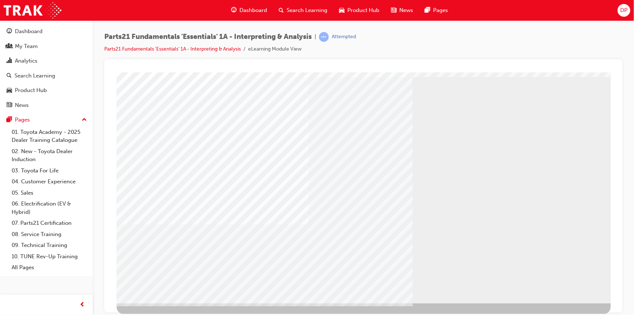
scroll to position [0, 0]
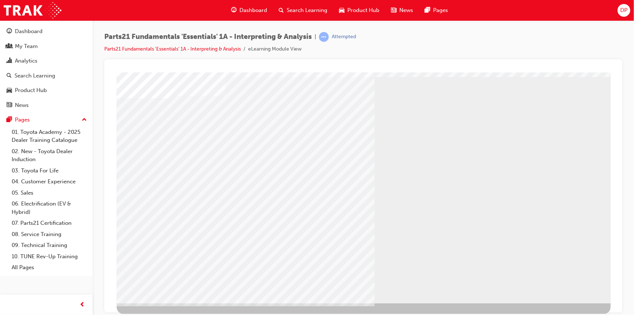
scroll to position [0, 0]
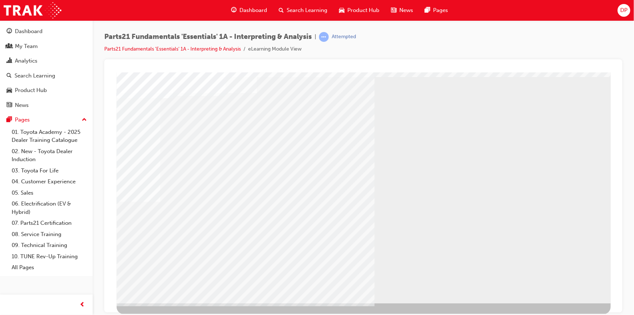
drag, startPoint x: 451, startPoint y: 222, endPoint x: 557, endPoint y: 285, distance: 123.9
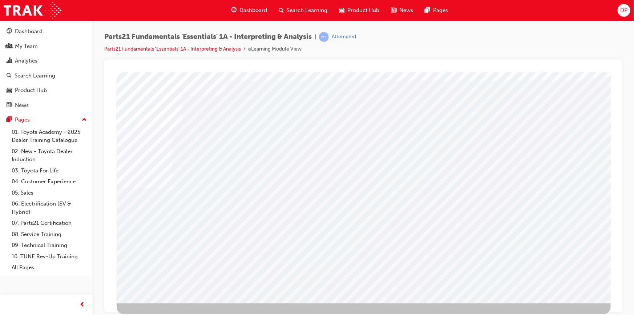
scroll to position [0, 0]
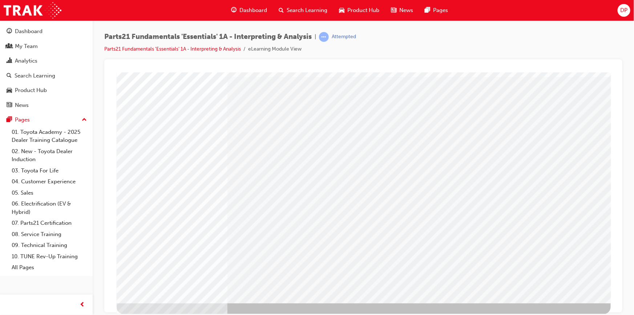
scroll to position [0, 0]
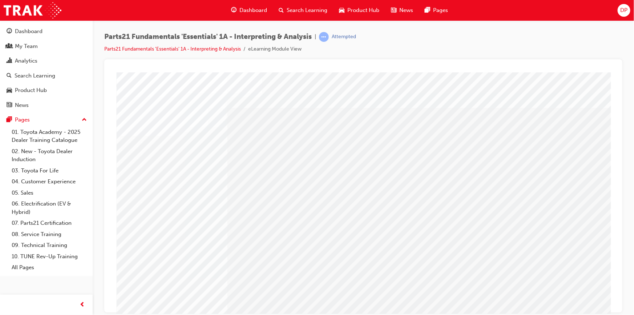
drag, startPoint x: 263, startPoint y: 183, endPoint x: 307, endPoint y: 195, distance: 45.5
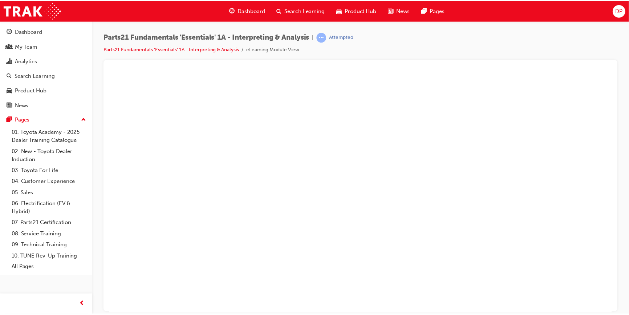
scroll to position [0, 0]
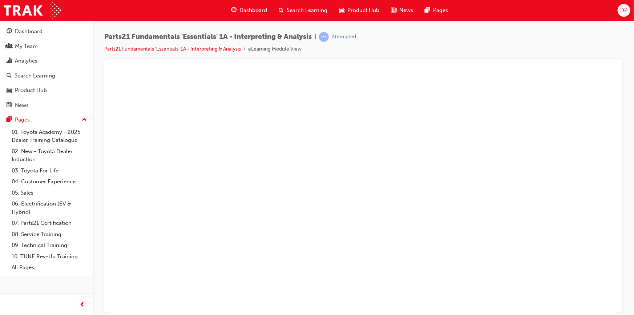
click at [303, 11] on span "Search Learning" at bounding box center [307, 10] width 41 height 8
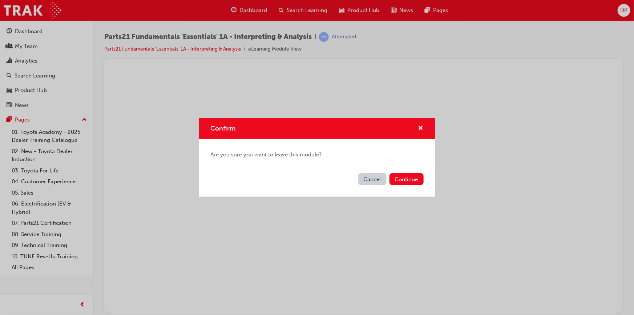
drag, startPoint x: 374, startPoint y: 182, endPoint x: 264, endPoint y: 110, distance: 131.1
click at [374, 182] on button "Cancel" at bounding box center [372, 179] width 28 height 12
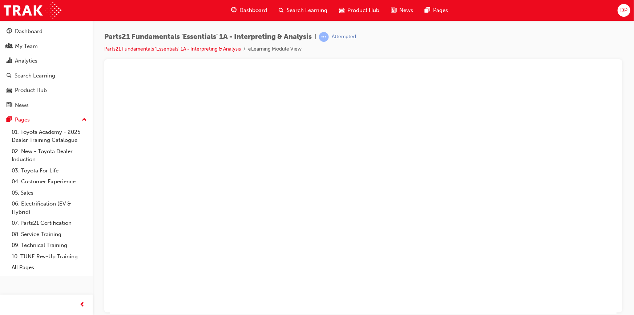
click at [301, 8] on span "Search Learning" at bounding box center [307, 10] width 41 height 8
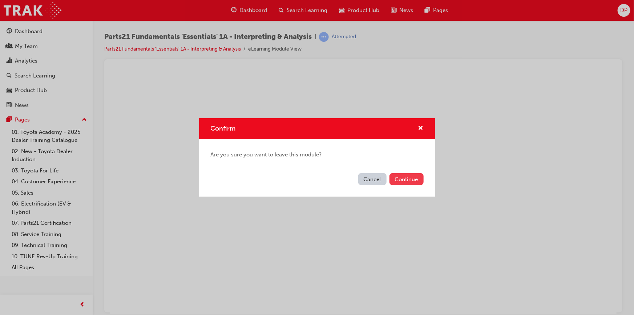
click at [405, 181] on button "Continue" at bounding box center [406, 179] width 34 height 12
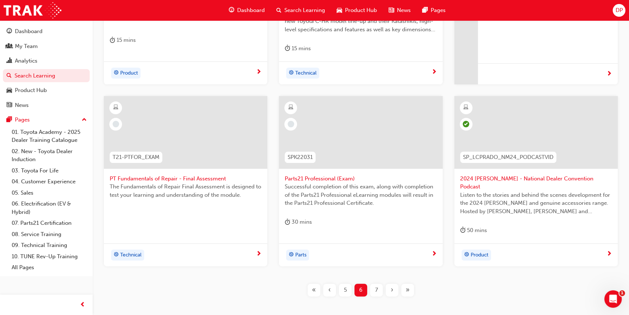
scroll to position [264, 0]
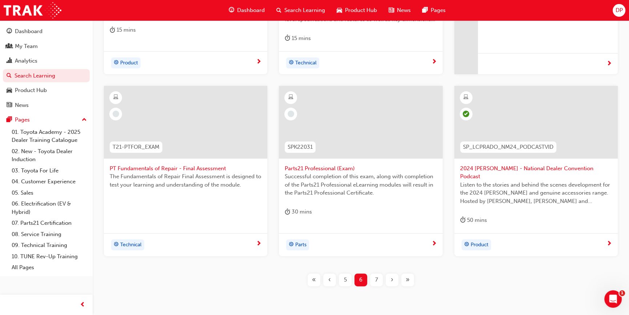
click at [291, 113] on span "learningRecordVerb_NONE-icon" at bounding box center [291, 113] width 7 height 7
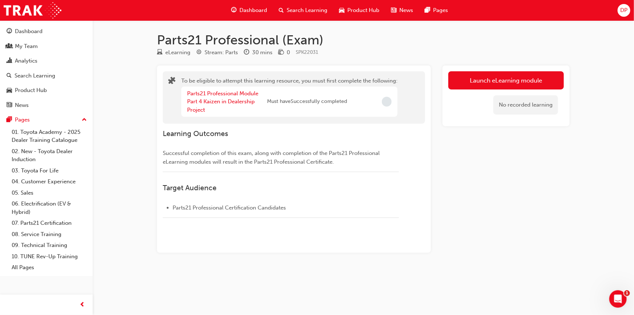
click at [219, 97] on div "Parts21 Professional Module Part 4 Kaizen in Dealership Project" at bounding box center [227, 101] width 80 height 25
click at [225, 102] on link "Parts21 Professional Module Part 4 Kaizen in Dealership Project" at bounding box center [222, 101] width 71 height 23
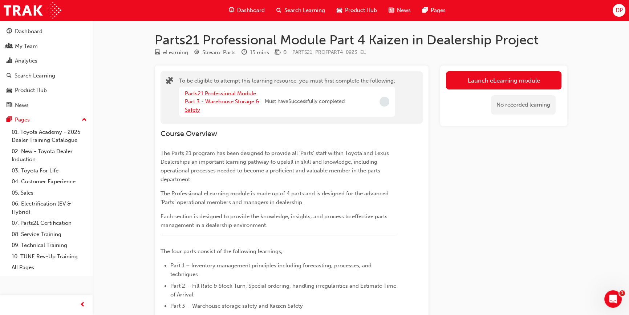
click at [225, 102] on link "Parts21 Professional Module Part 3 - Warehouse Storage & Safety" at bounding box center [222, 101] width 74 height 23
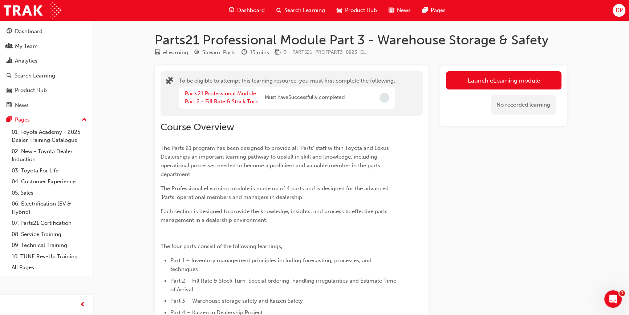
click at [225, 102] on link "Parts21 Professional Module Part 2 - Fill Rate & Stock Turn" at bounding box center [222, 97] width 74 height 15
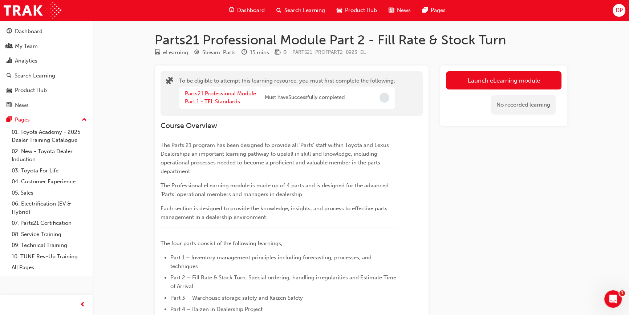
click at [225, 102] on link "Parts21 Professional Module Part 1 - TFL Standards" at bounding box center [220, 97] width 71 height 15
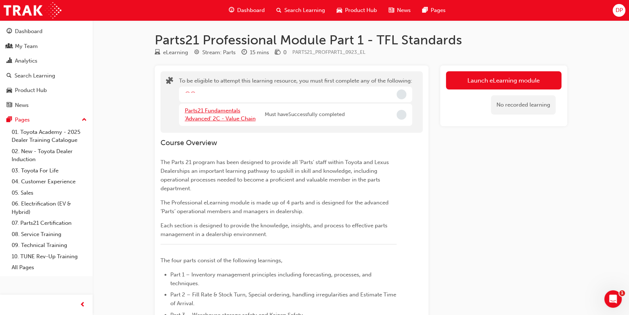
click at [228, 111] on link "Parts21 Fundamentals 'Advanced' 2C - Value Chain" at bounding box center [220, 114] width 71 height 15
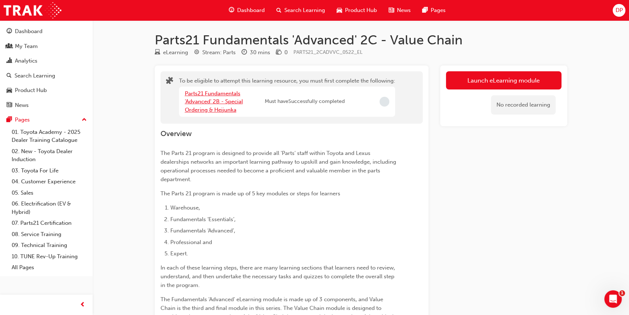
click at [228, 108] on link "Parts21 Fundamentals 'Advanced' 2B - Special Ordering & Heijunka" at bounding box center [214, 101] width 58 height 23
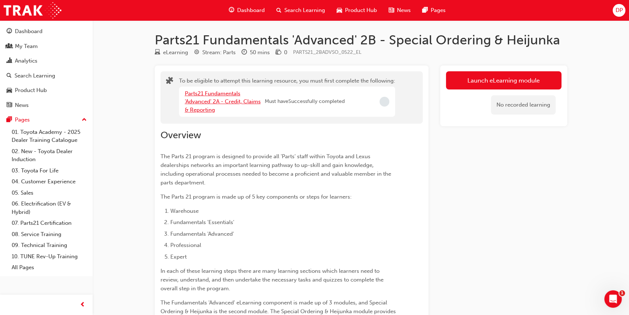
click at [228, 108] on div "Parts21 Fundamentals 'Advanced' 2A - Credit, Claims & Reporting" at bounding box center [225, 101] width 80 height 25
click at [228, 101] on link "Parts21 Fundamentals 'Advanced' 2A - Credit, Claims & Reporting" at bounding box center [223, 101] width 76 height 23
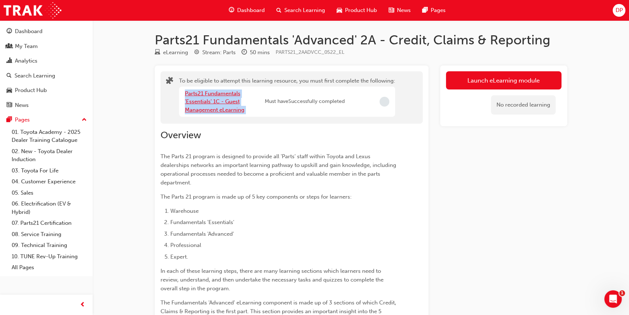
click at [228, 101] on link "Parts21 Fundamentals 'Essentials' 1C - Guest Management eLearning" at bounding box center [215, 101] width 60 height 23
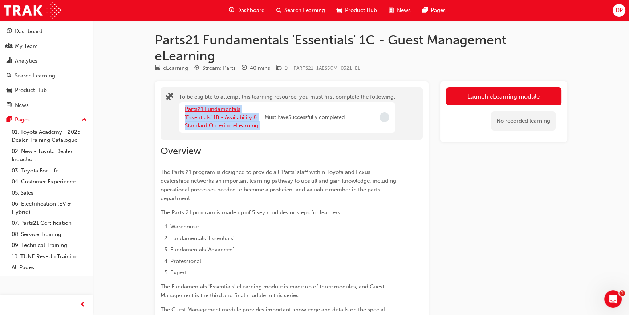
click at [230, 115] on link "Parts21 Fundamentals 'Essentials' 1B - Availability & Standard Ordering eLearni…" at bounding box center [221, 117] width 73 height 23
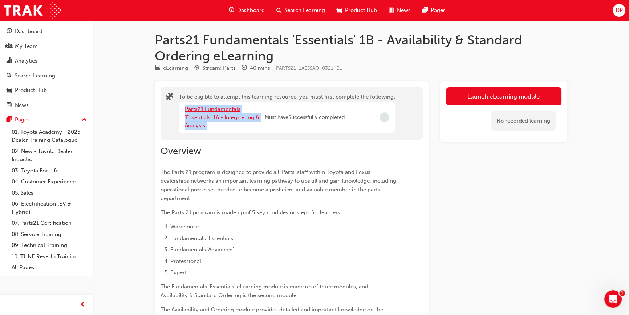
click at [230, 115] on link "Parts21 Fundamentals 'Essentials' 1A - Interpreting & Analysis" at bounding box center [222, 117] width 74 height 23
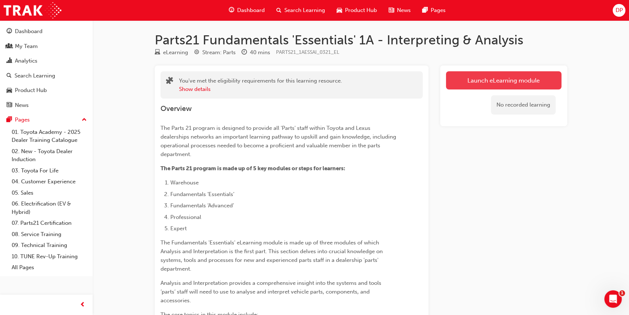
click at [508, 84] on link "Launch eLearning module" at bounding box center [503, 80] width 115 height 18
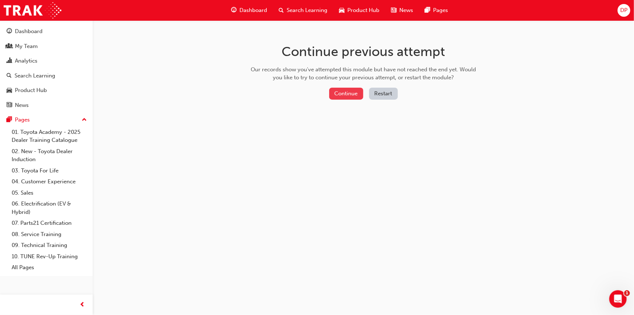
click at [342, 94] on button "Continue" at bounding box center [346, 94] width 34 height 12
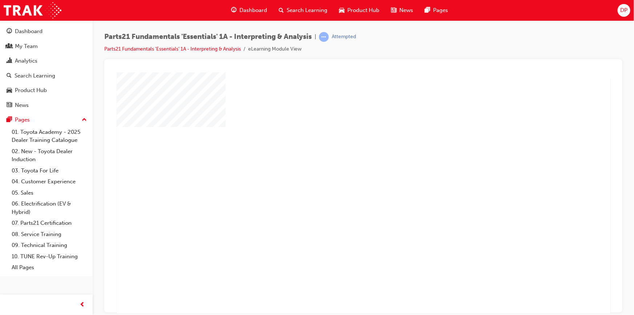
click at [342, 172] on div "play" at bounding box center [342, 172] width 0 height 0
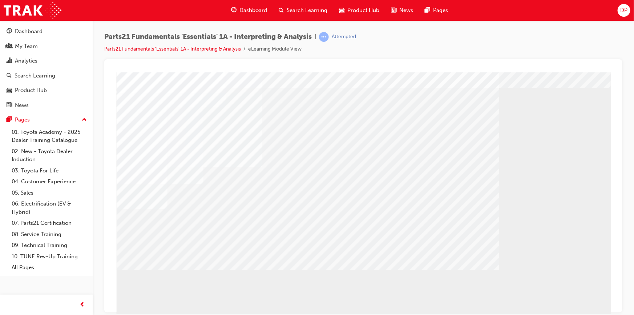
scroll to position [31, 0]
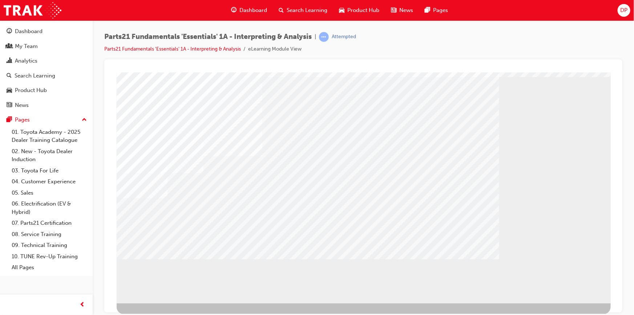
click at [87, 305] on div "button" at bounding box center [82, 304] width 15 height 15
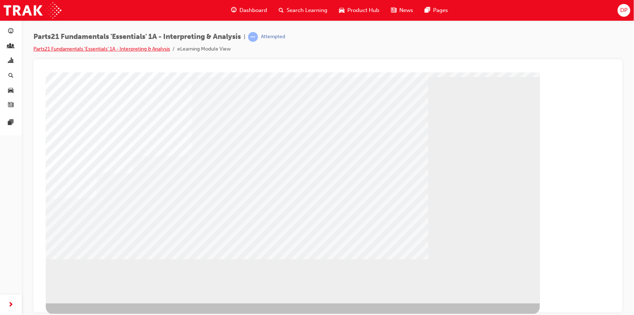
click at [80, 50] on link "Parts21 Fundamentals 'Essentials' 1A - Interpreting & Analysis" at bounding box center [101, 49] width 137 height 6
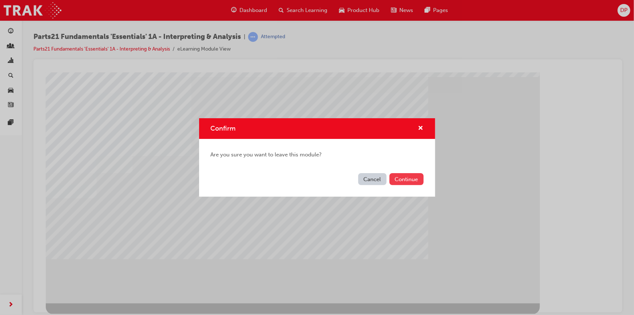
click at [409, 178] on button "Continue" at bounding box center [406, 179] width 34 height 12
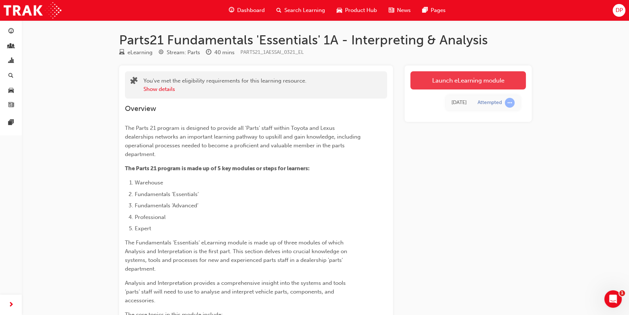
click at [430, 82] on link "Launch eLearning module" at bounding box center [467, 80] width 115 height 18
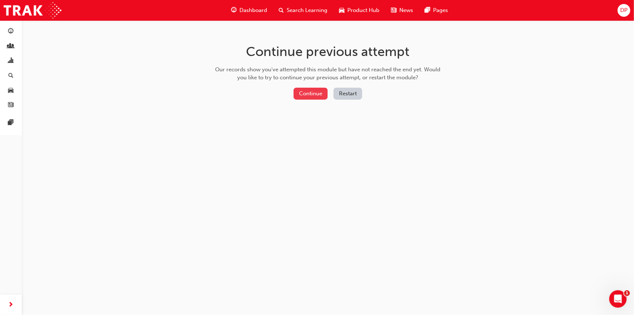
click at [312, 94] on button "Continue" at bounding box center [310, 94] width 34 height 12
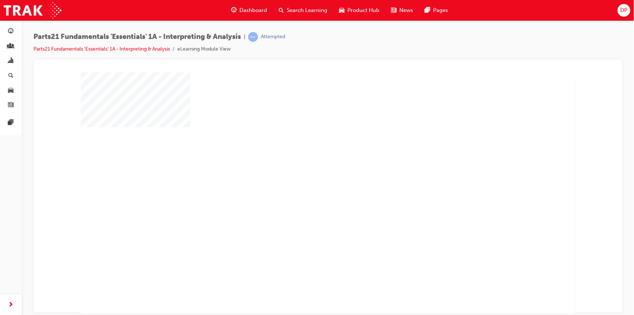
click at [307, 172] on div "play" at bounding box center [307, 172] width 0 height 0
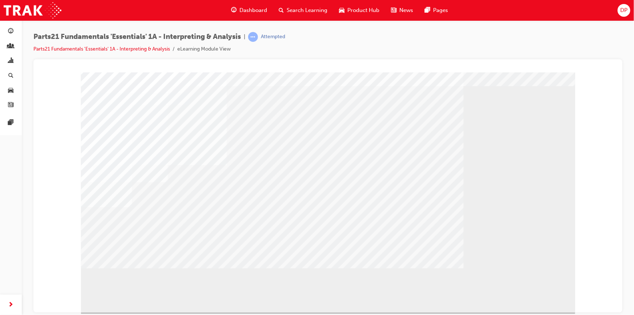
scroll to position [31, 0]
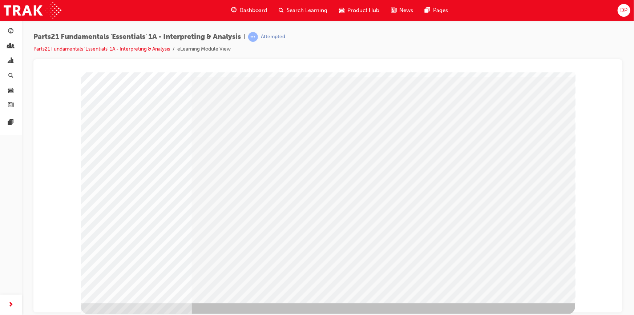
scroll to position [0, 0]
